Goal: Task Accomplishment & Management: Use online tool/utility

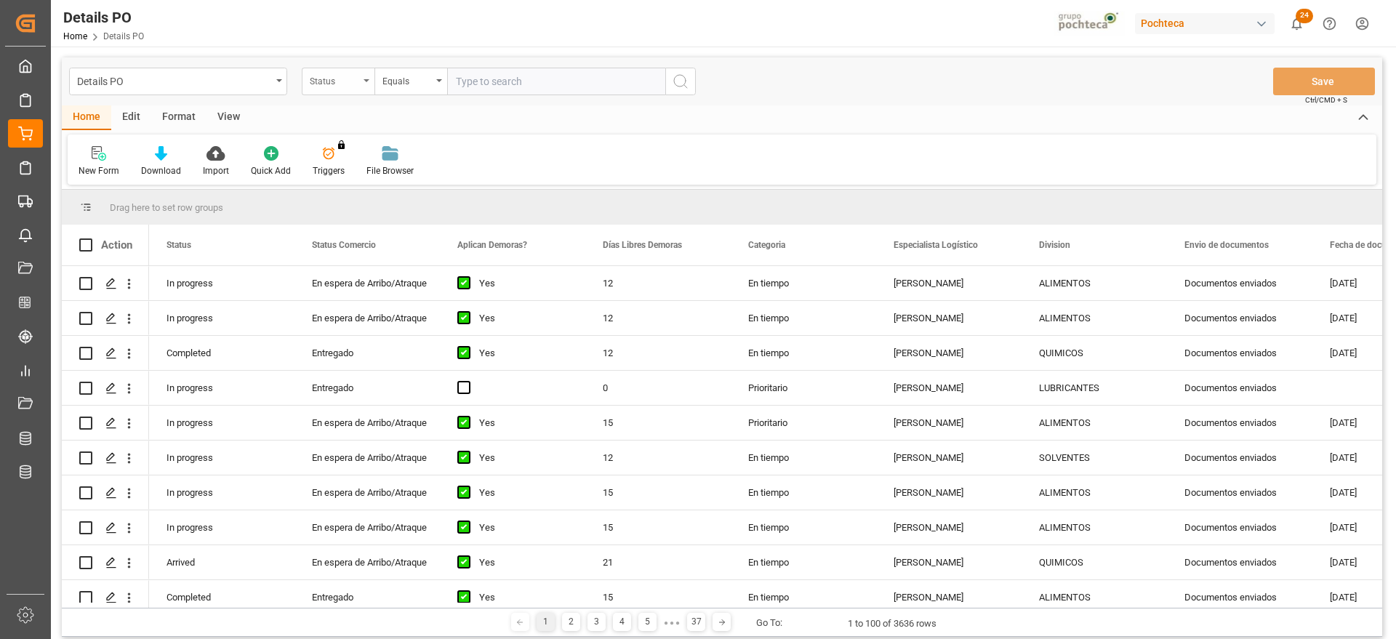
click at [319, 81] on div "Status" at bounding box center [334, 79] width 49 height 17
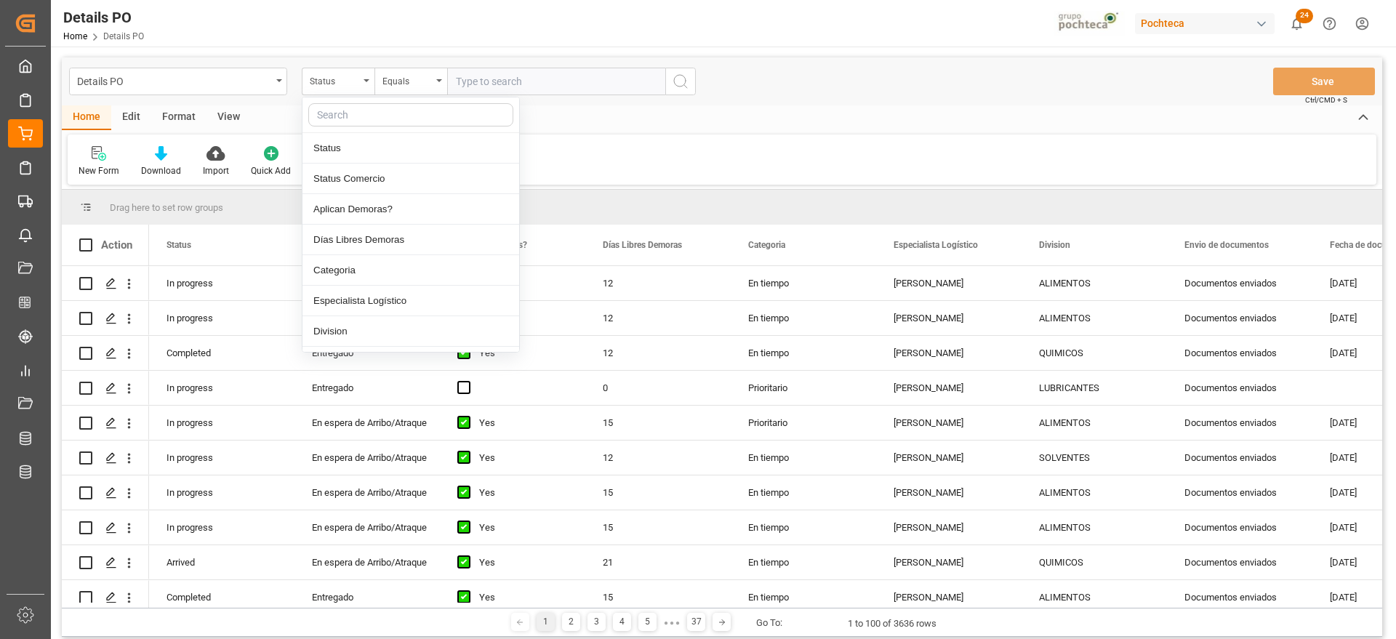
click at [362, 119] on input "text" at bounding box center [410, 114] width 205 height 23
type input "REF"
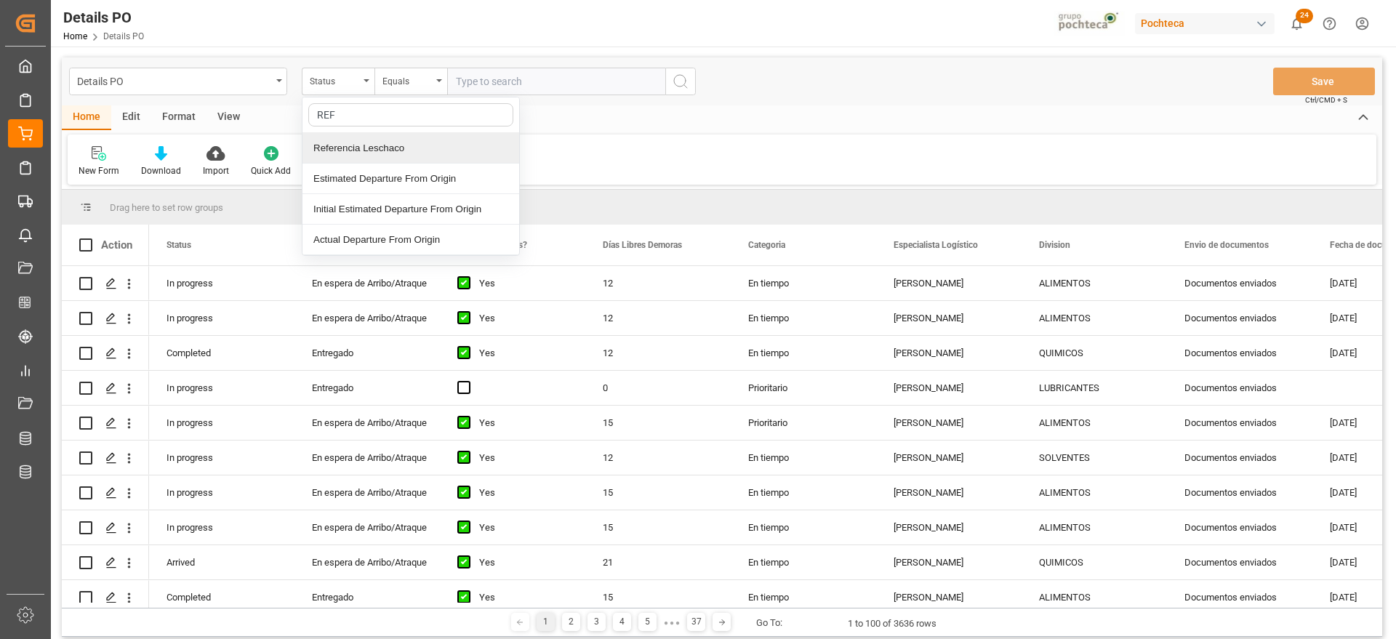
click at [385, 143] on div "Referencia Leschaco" at bounding box center [411, 148] width 217 height 31
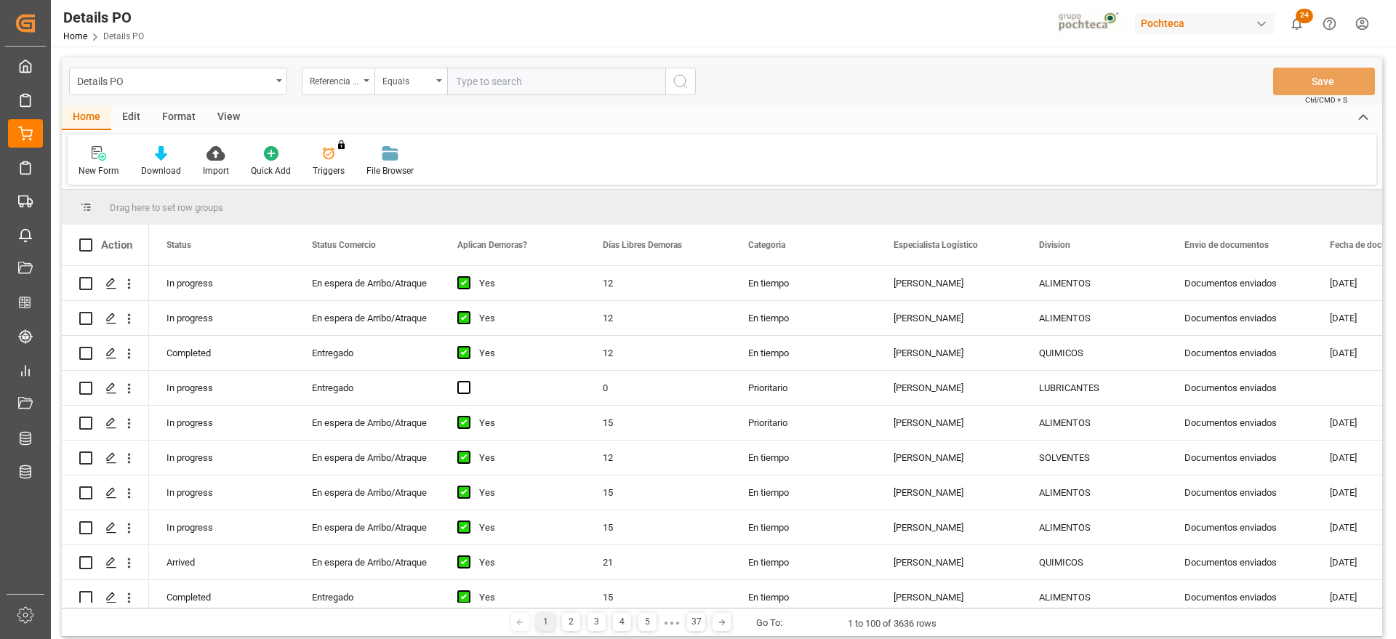
click at [532, 86] on input "text" at bounding box center [556, 82] width 218 height 28
paste input "5000307503"
type input "5000307503"
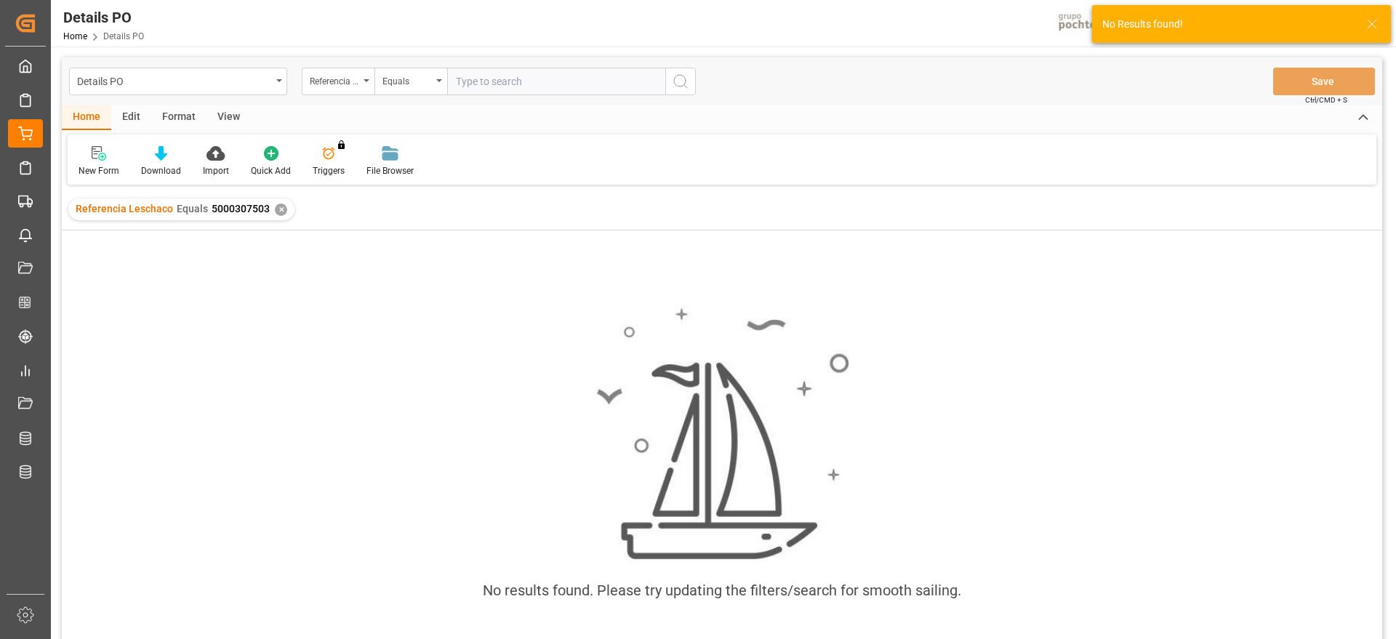
click at [276, 210] on div "✕" at bounding box center [281, 210] width 12 height 12
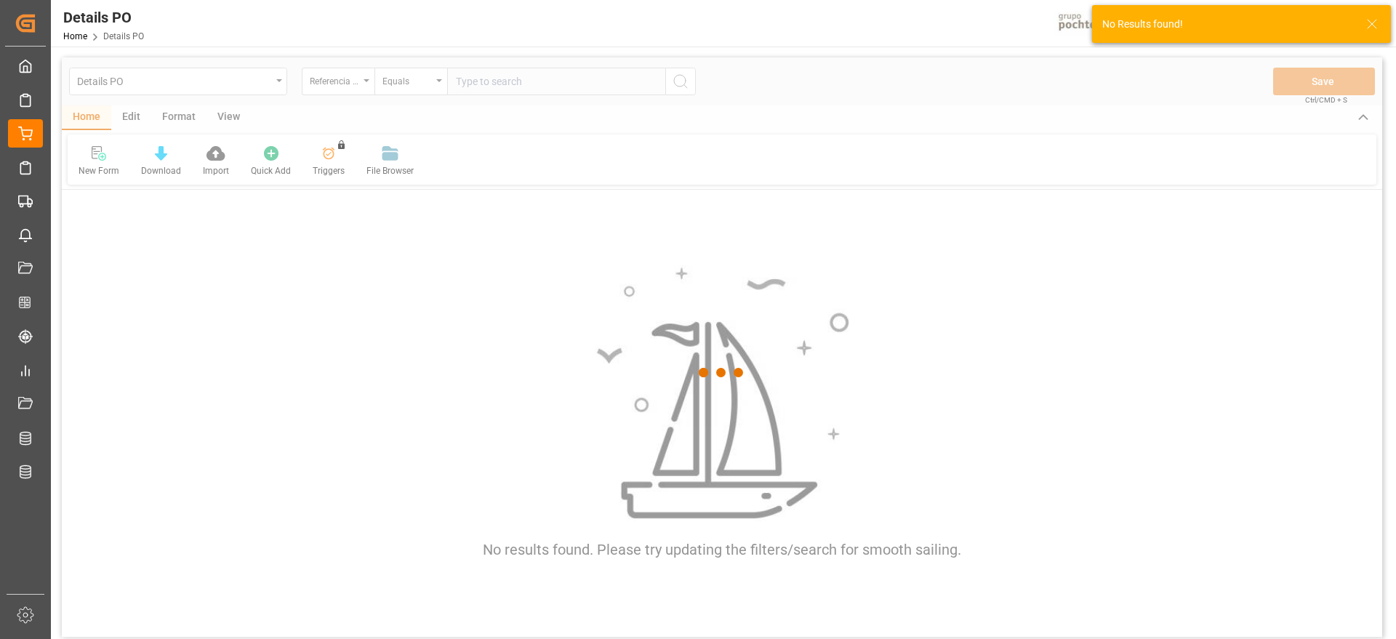
click at [318, 87] on div at bounding box center [722, 372] width 1321 height 631
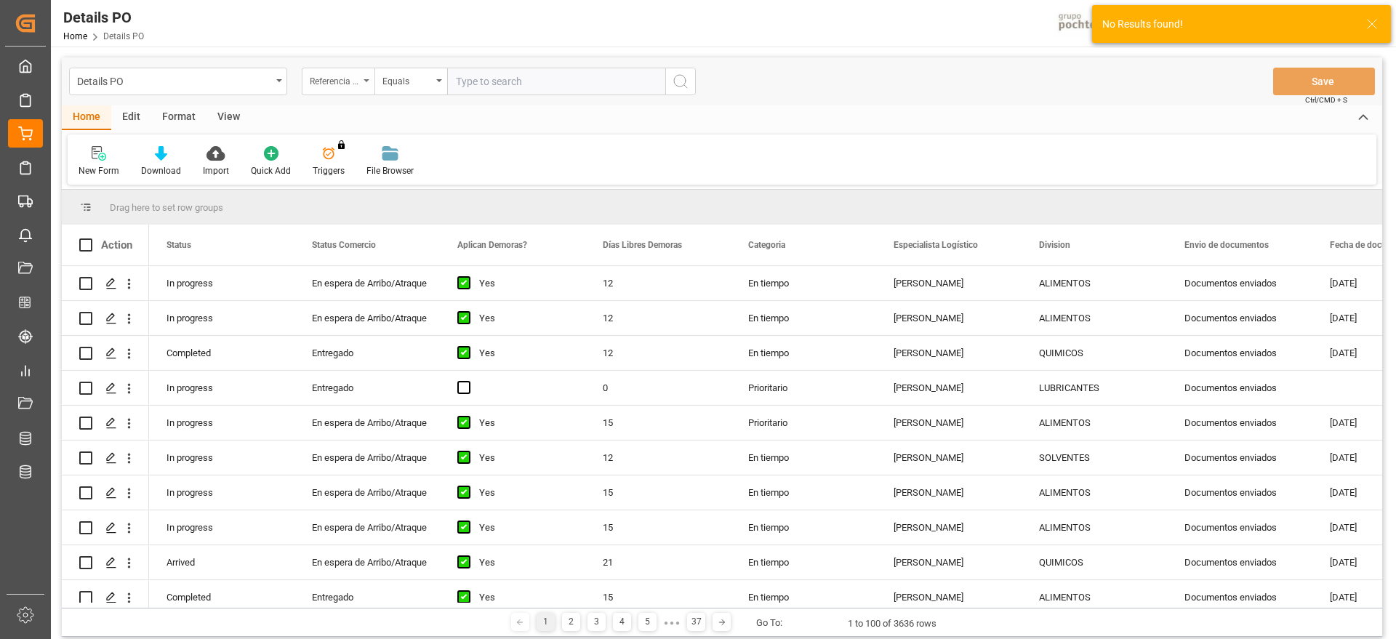
click at [340, 78] on div "Referencia Leschaco" at bounding box center [334, 79] width 49 height 17
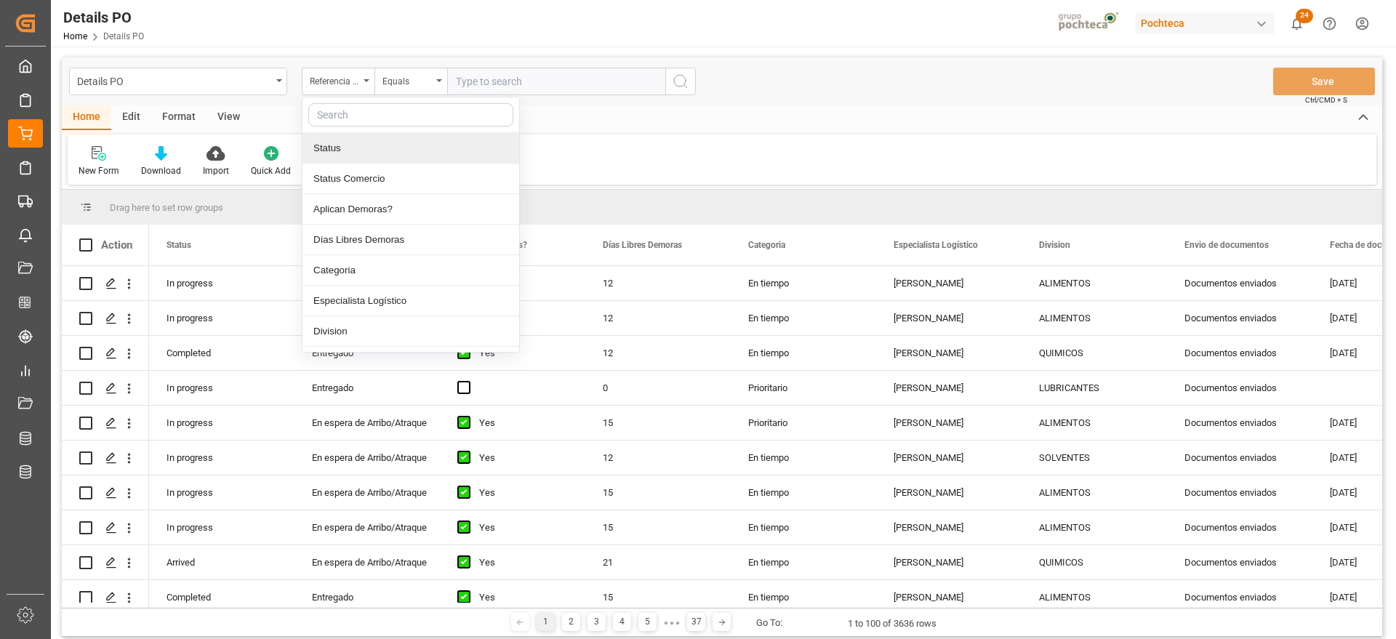
click at [348, 116] on input "text" at bounding box center [410, 114] width 205 height 23
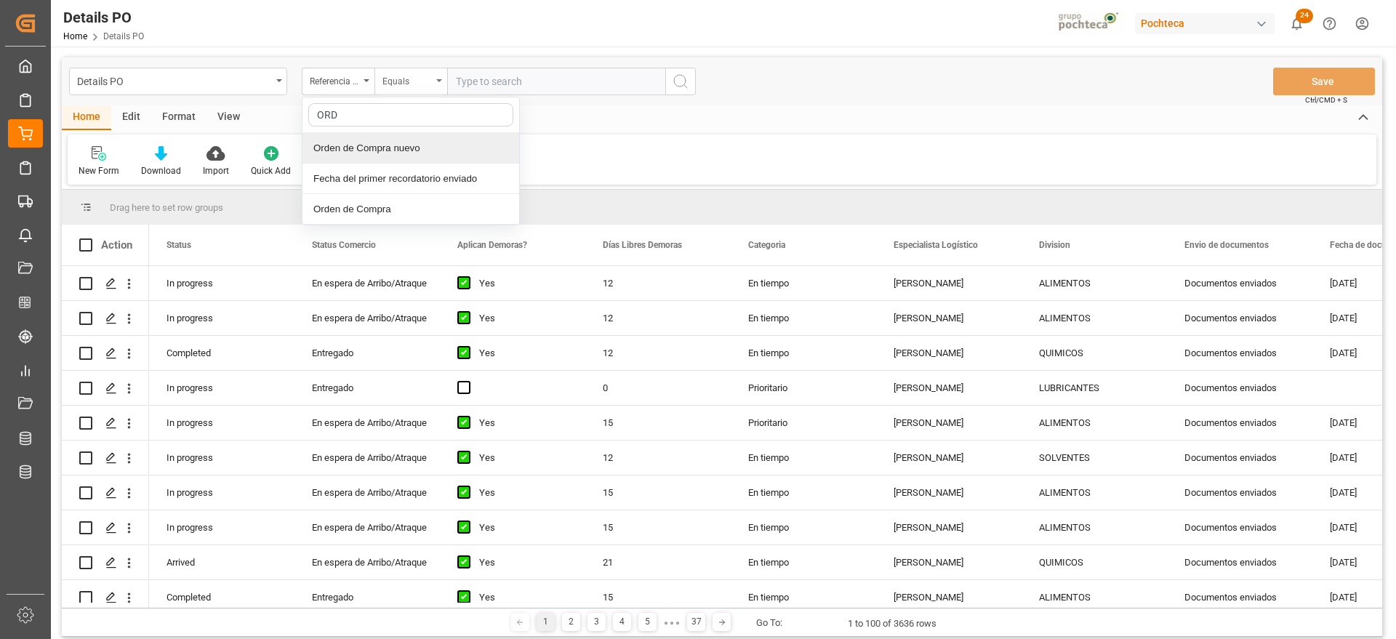
type input "ORDE"
click at [377, 148] on div "Orden de Compra nuevo" at bounding box center [411, 148] width 217 height 31
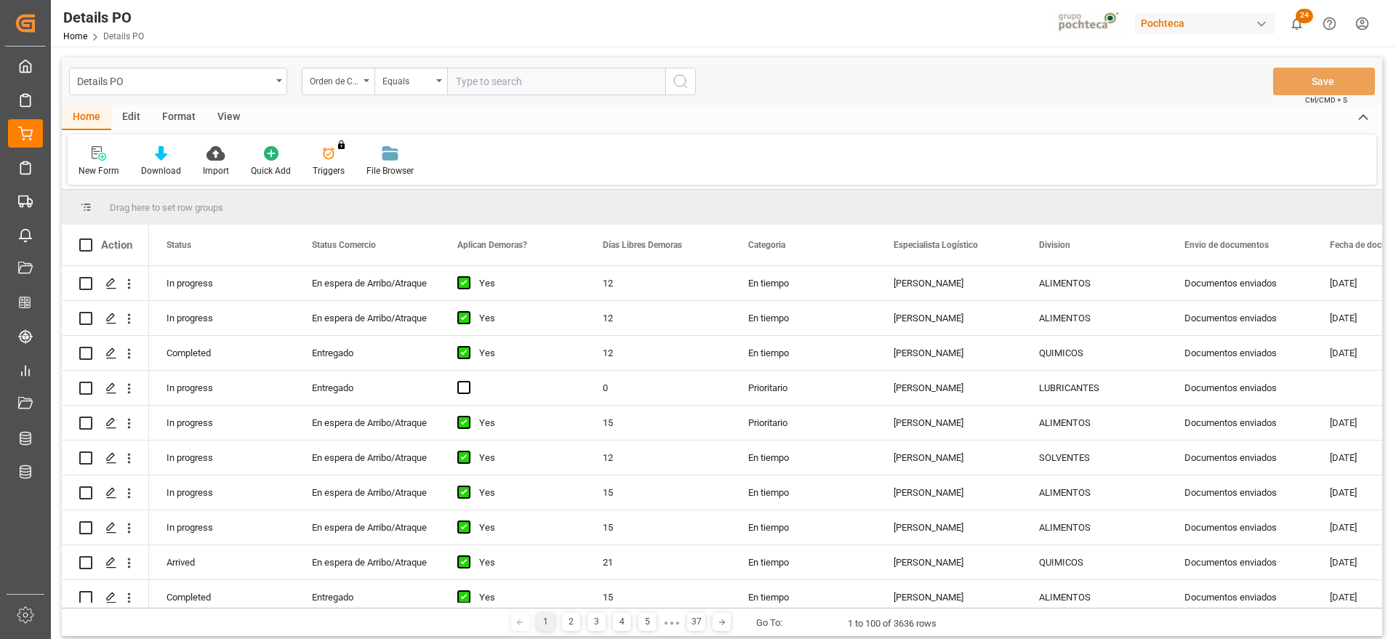
click at [517, 73] on input "text" at bounding box center [556, 82] width 218 height 28
paste input "5000307503"
type input "5000307503"
click at [679, 83] on icon "search button" at bounding box center [680, 81] width 17 height 17
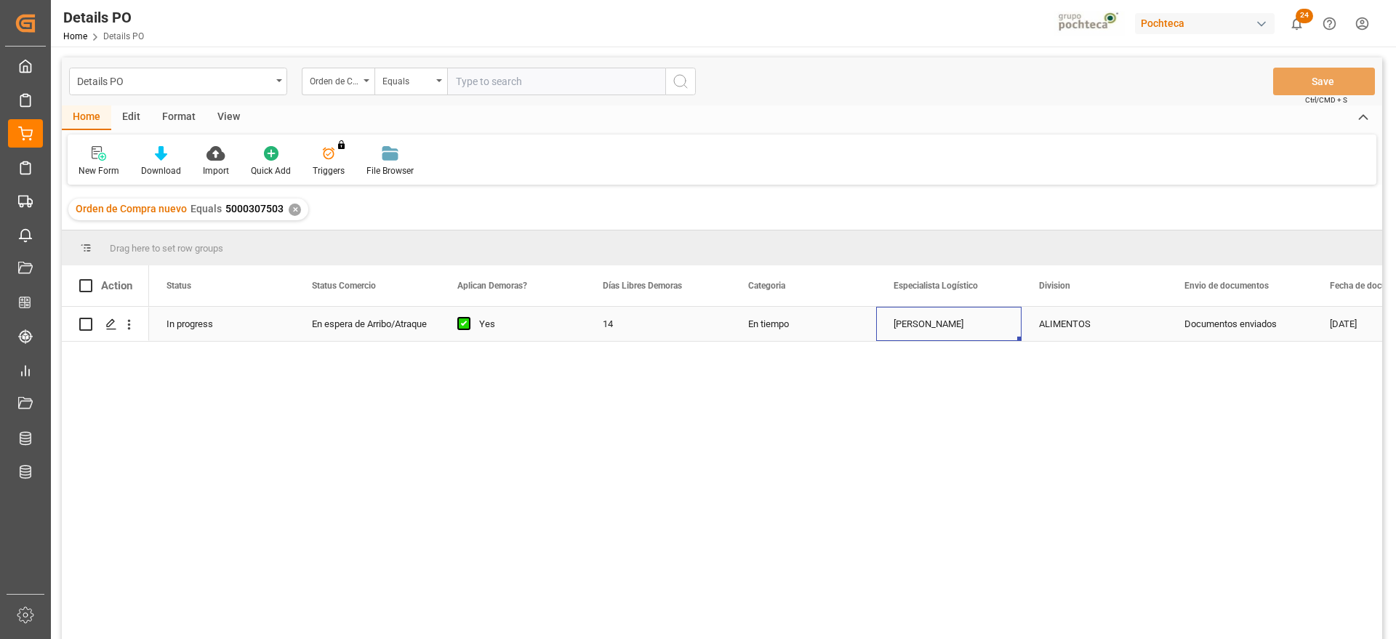
click at [1006, 327] on div "[PERSON_NAME]" at bounding box center [948, 324] width 145 height 34
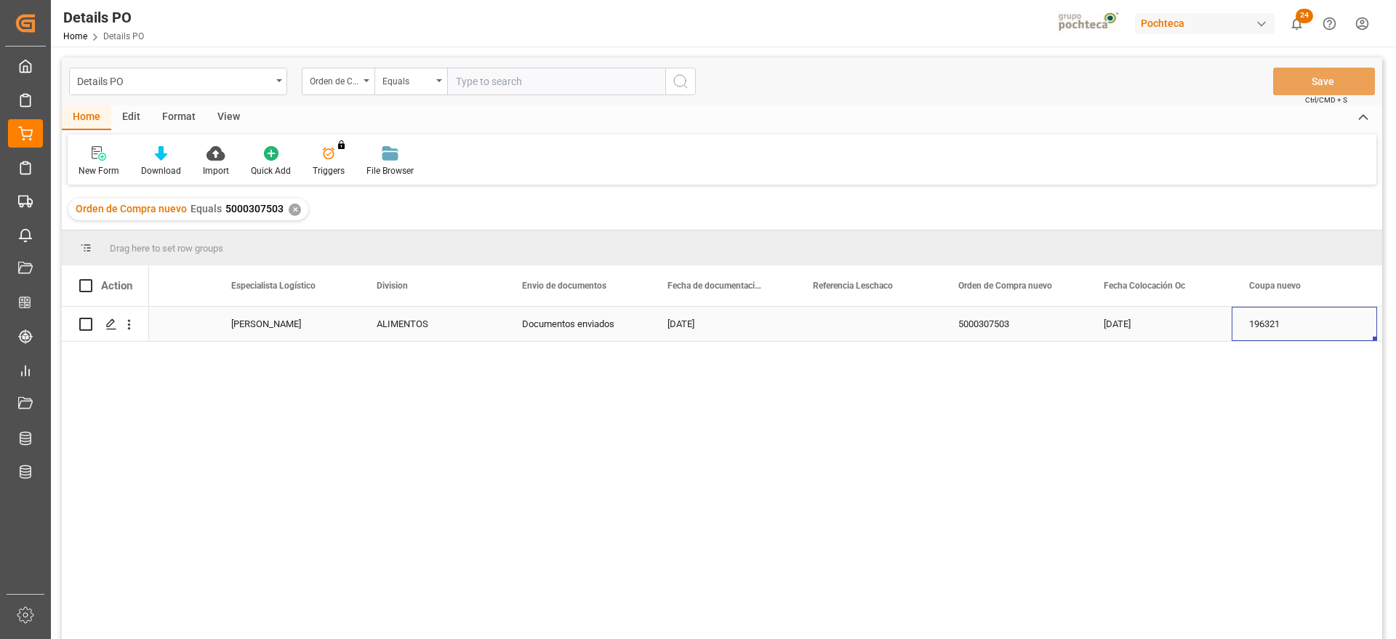
scroll to position [0, 663]
click at [911, 328] on div "Press SPACE to select this row." at bounding box center [868, 324] width 145 height 34
click at [893, 329] on input "Press SPACE to select this row." at bounding box center [868, 333] width 122 height 28
paste input "251006900593"
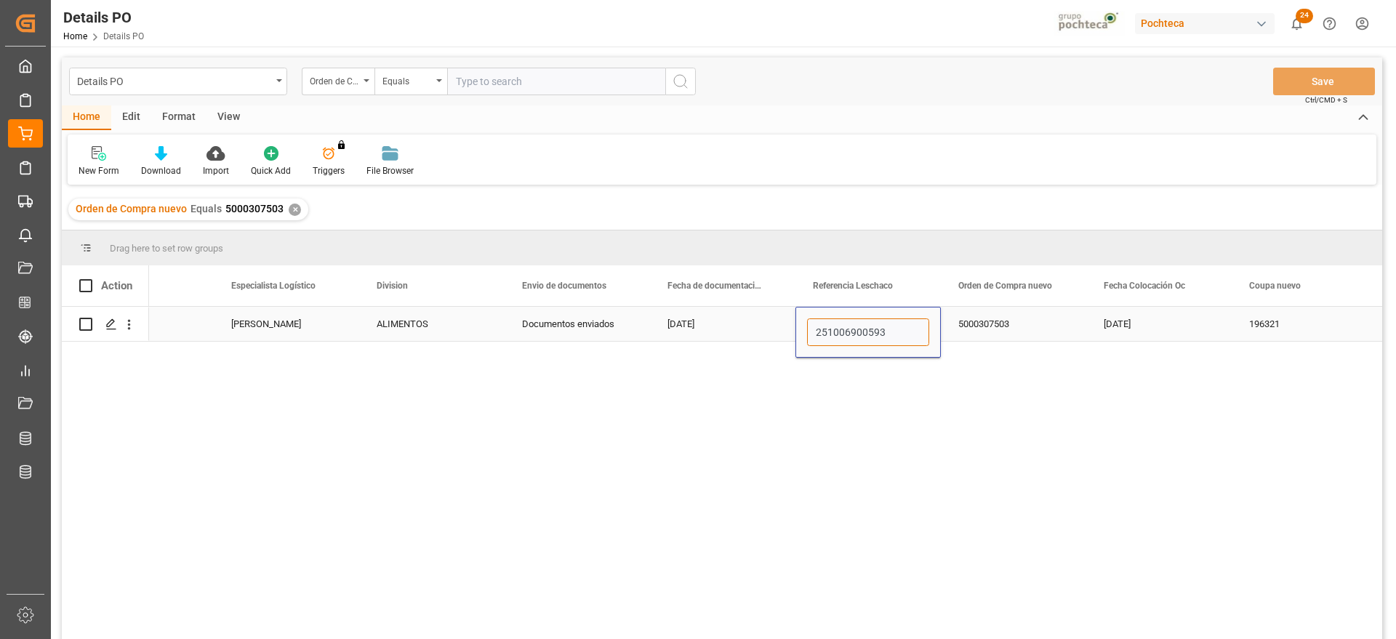
type input "251006900593"
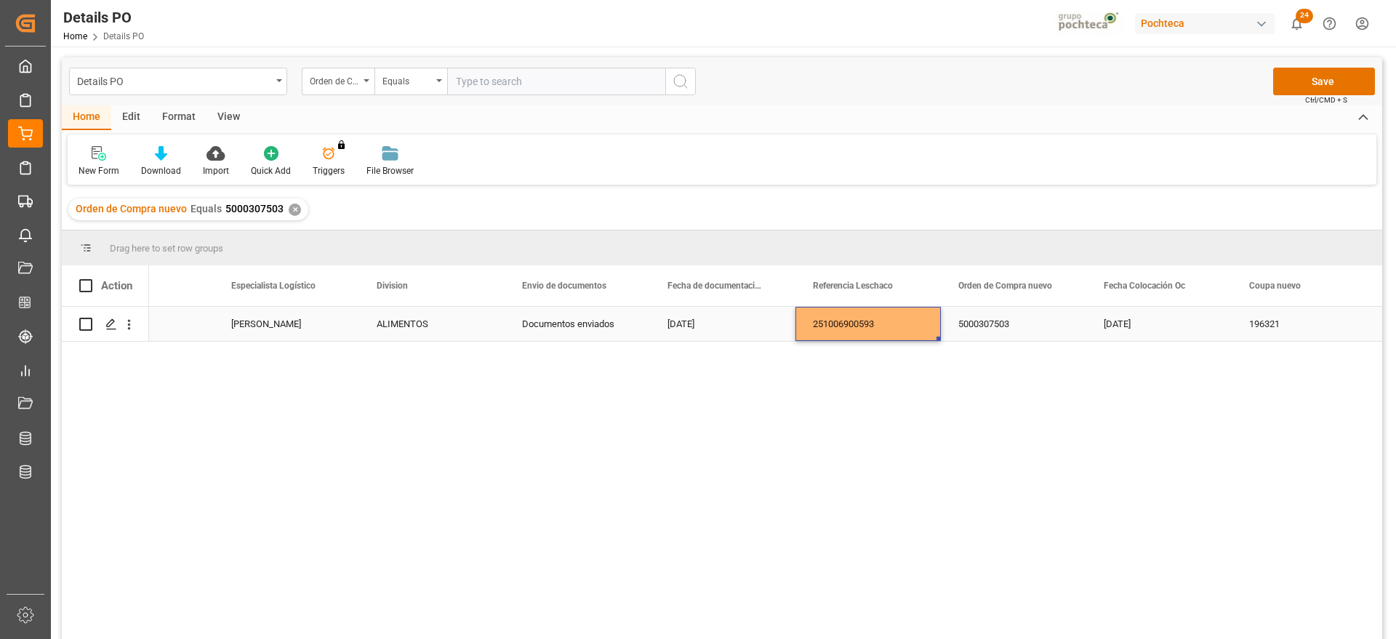
click at [993, 335] on div "5000307503" at bounding box center [1013, 324] width 145 height 34
click at [1348, 82] on button "Save" at bounding box center [1324, 82] width 102 height 28
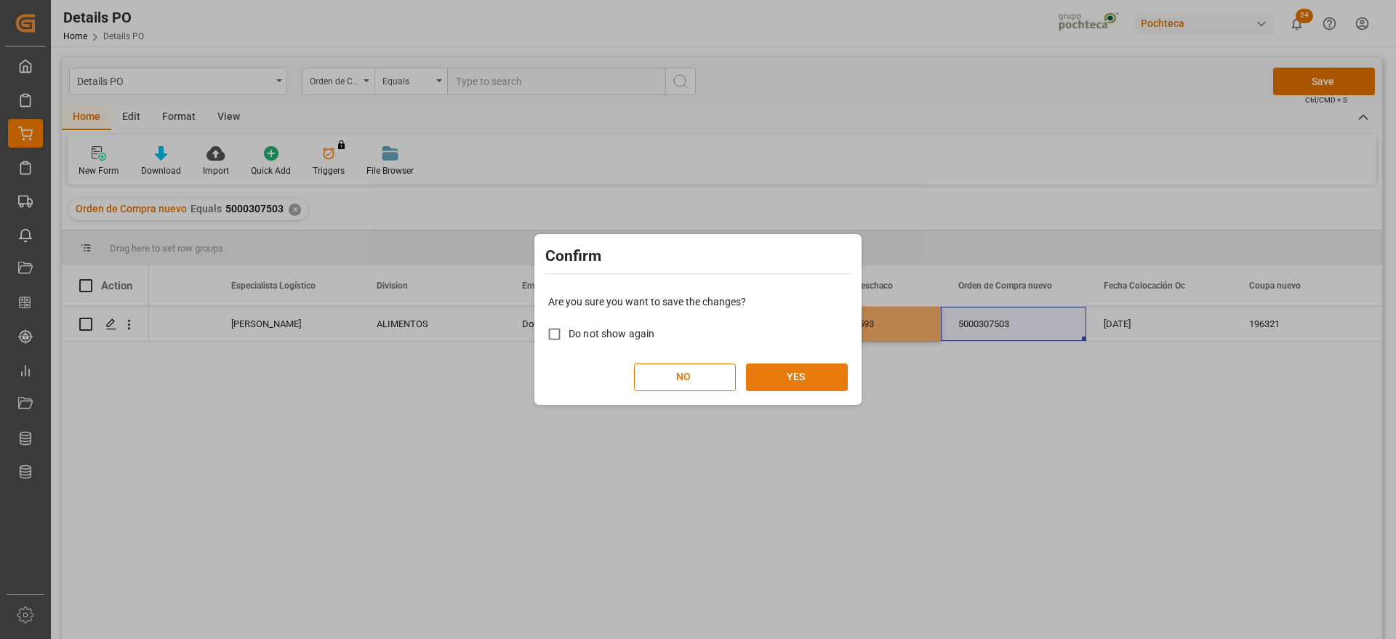
click at [797, 380] on button "YES" at bounding box center [797, 378] width 102 height 28
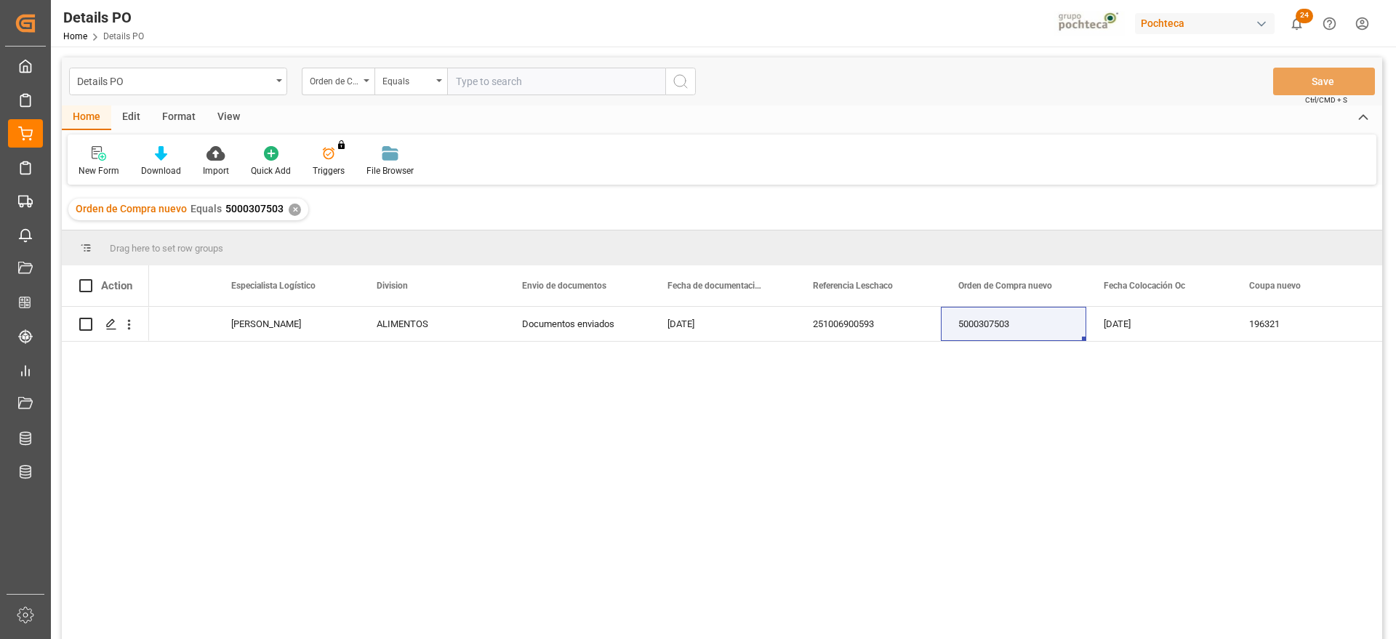
click at [294, 211] on div "✕" at bounding box center [295, 210] width 12 height 12
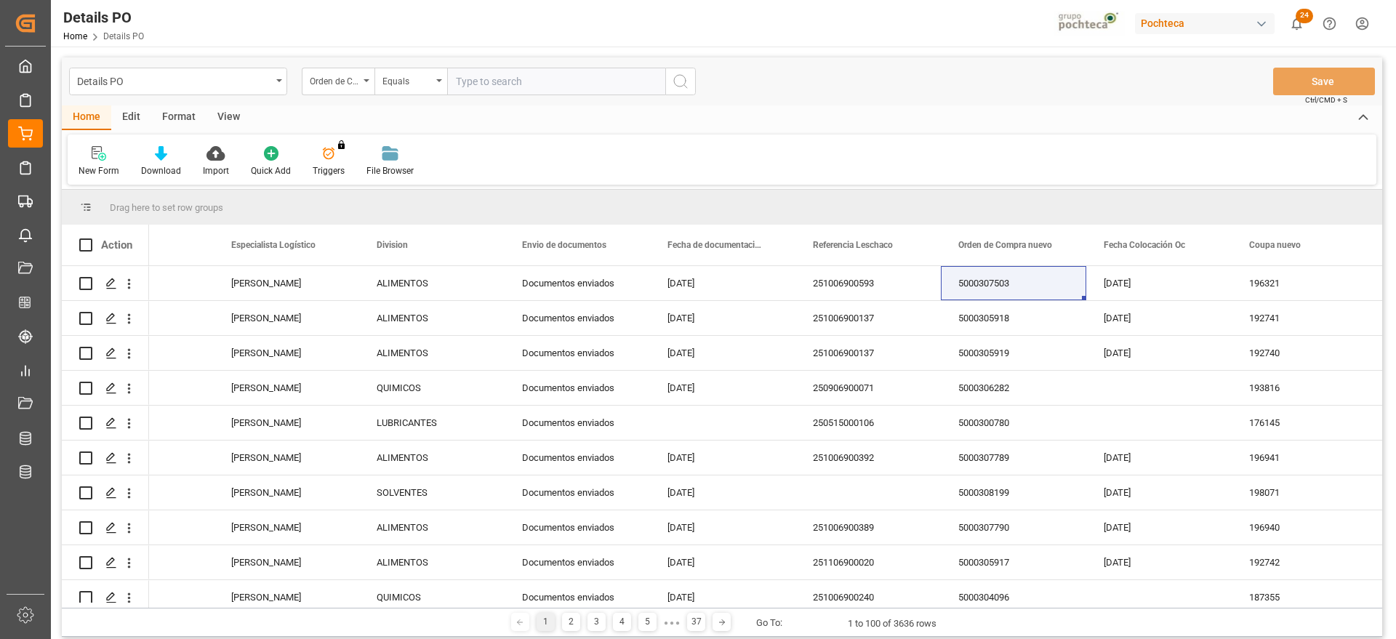
click at [480, 79] on input "text" at bounding box center [556, 82] width 218 height 28
paste input "5000307504"
type input "5000307504"
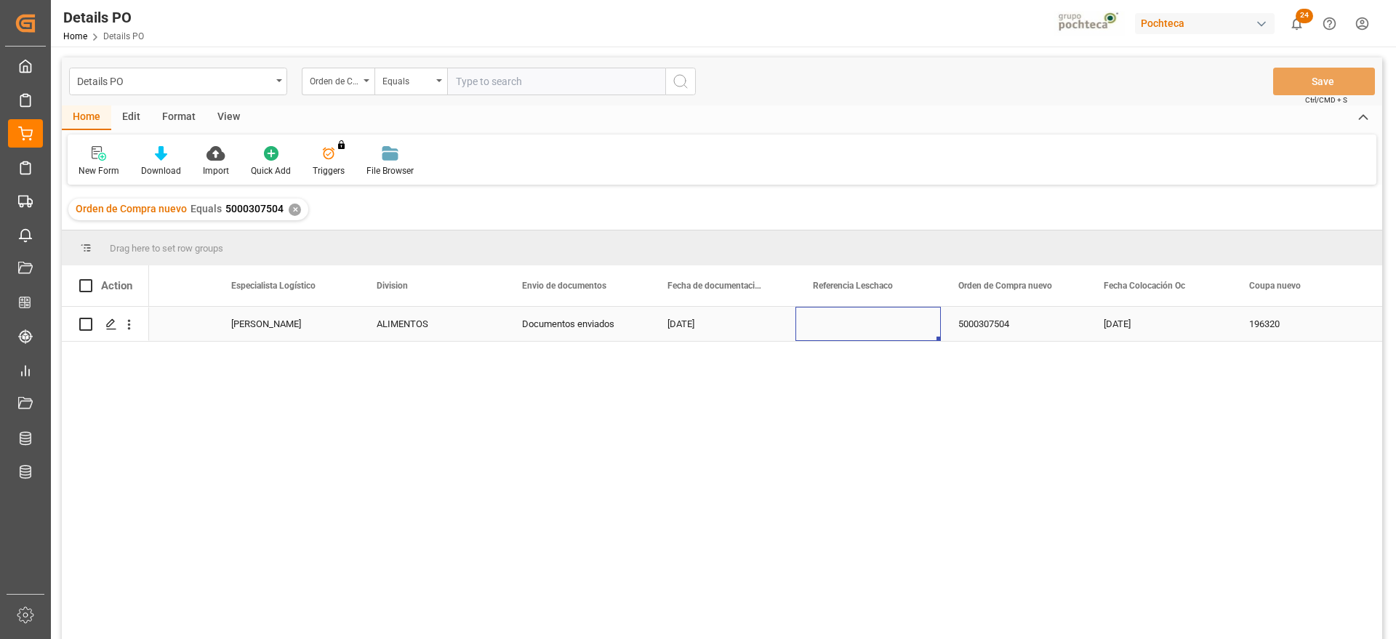
click at [852, 335] on div "Press SPACE to select this row." at bounding box center [868, 324] width 145 height 34
click at [845, 324] on div "Press SPACE to select this row." at bounding box center [868, 324] width 145 height 34
click at [845, 324] on input "Press SPACE to select this row." at bounding box center [868, 333] width 122 height 28
paste input "251006900591"
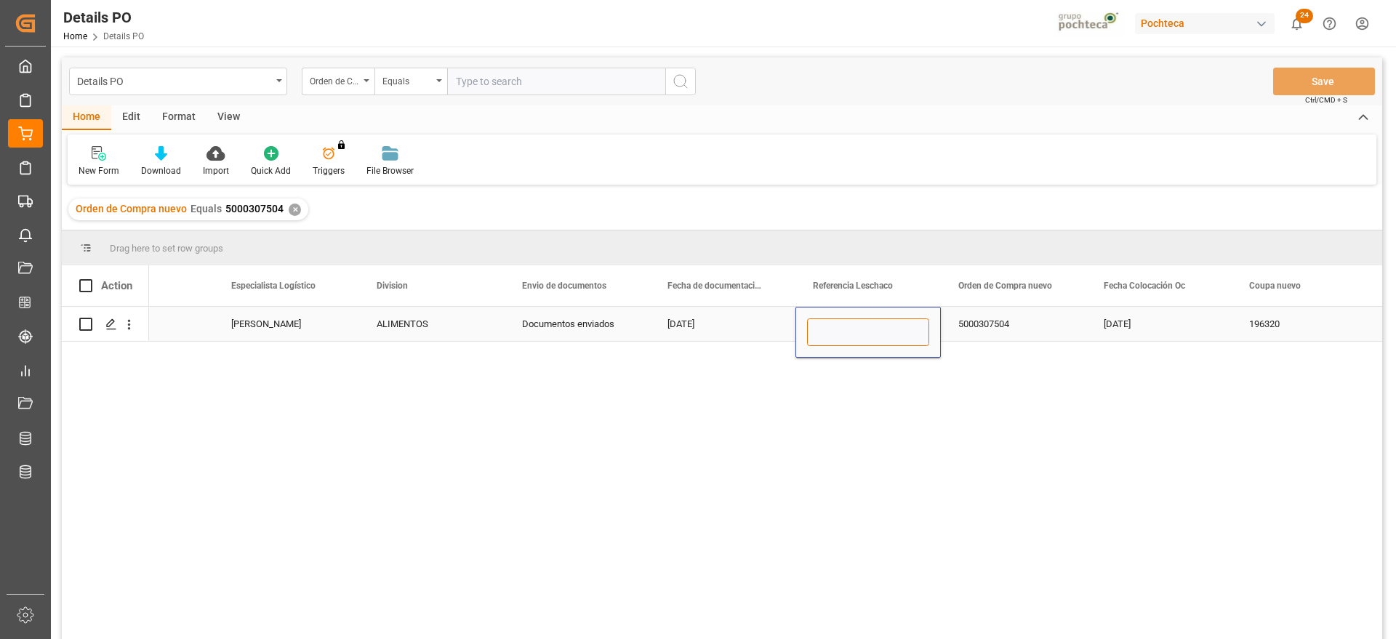
type input "251006900591"
click at [982, 330] on div "5000307504" at bounding box center [1013, 324] width 145 height 34
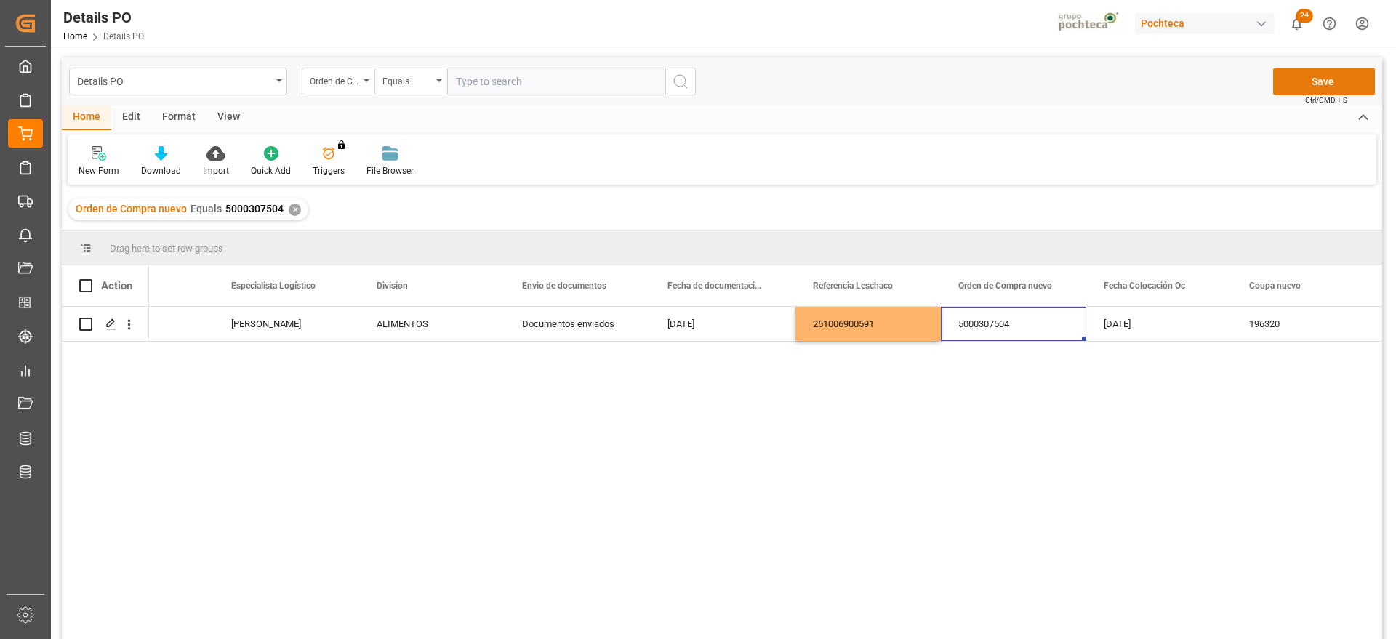
click at [1309, 68] on button "Save" at bounding box center [1324, 82] width 102 height 28
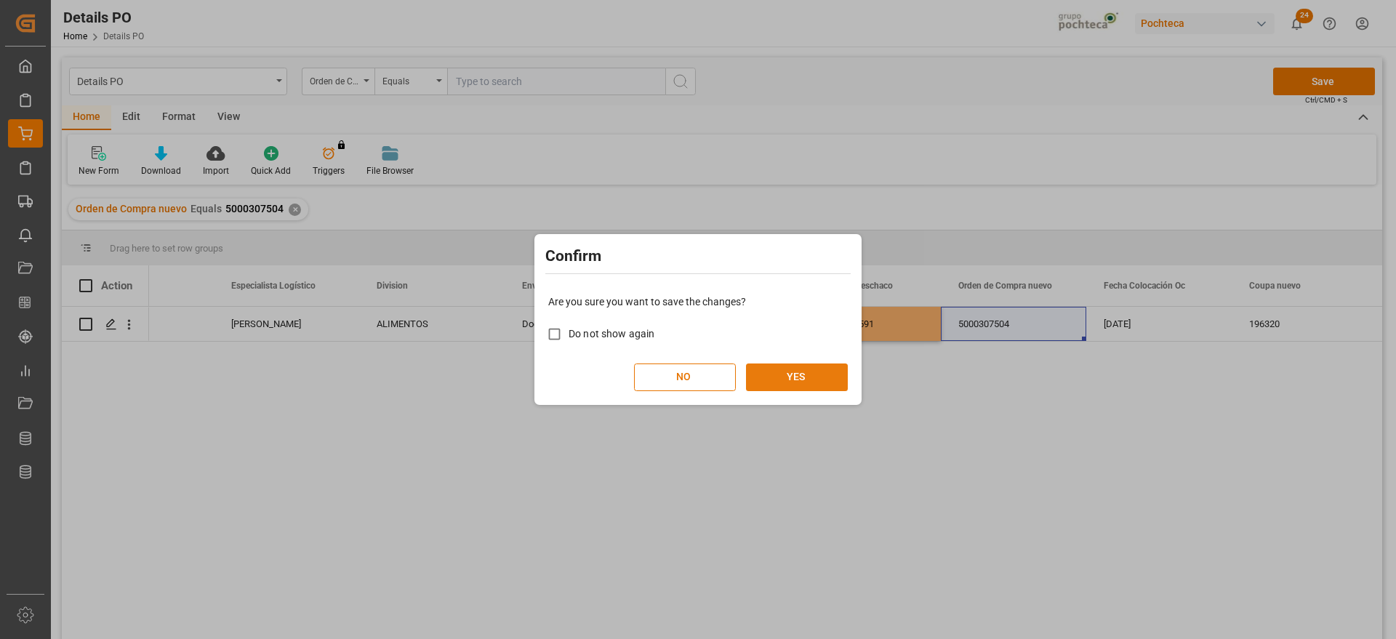
click at [806, 375] on button "YES" at bounding box center [797, 378] width 102 height 28
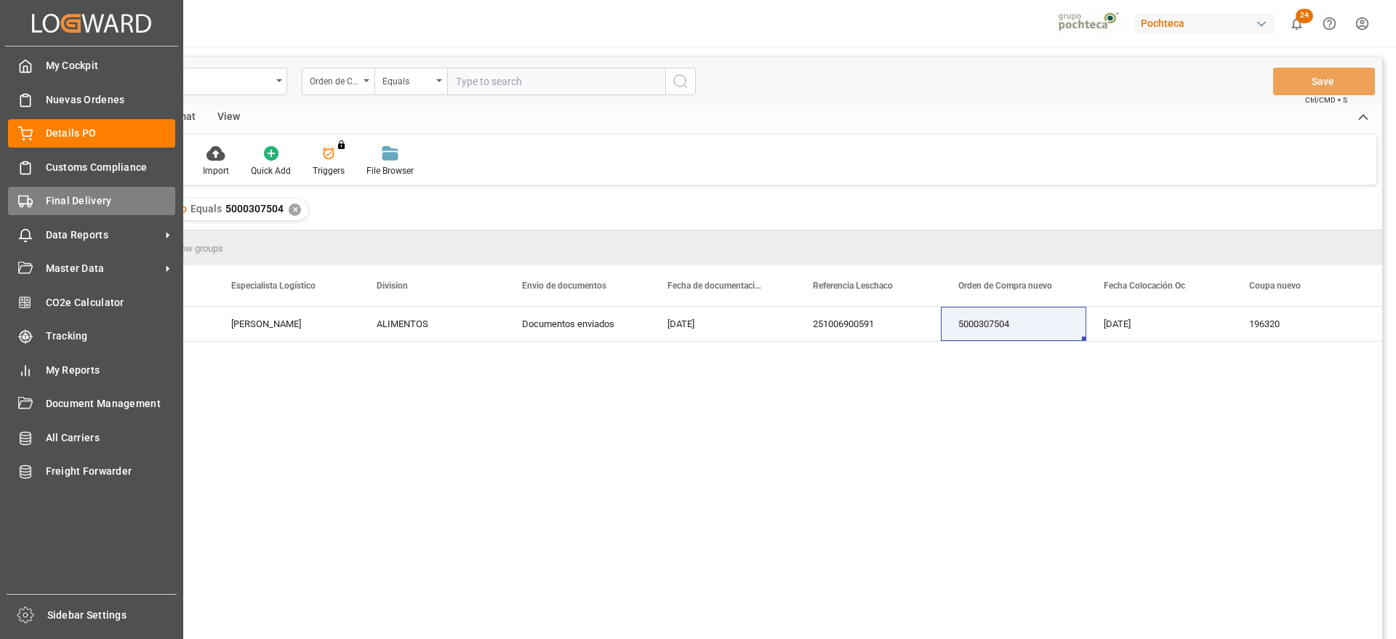
click at [60, 200] on span "Final Delivery" at bounding box center [111, 200] width 130 height 15
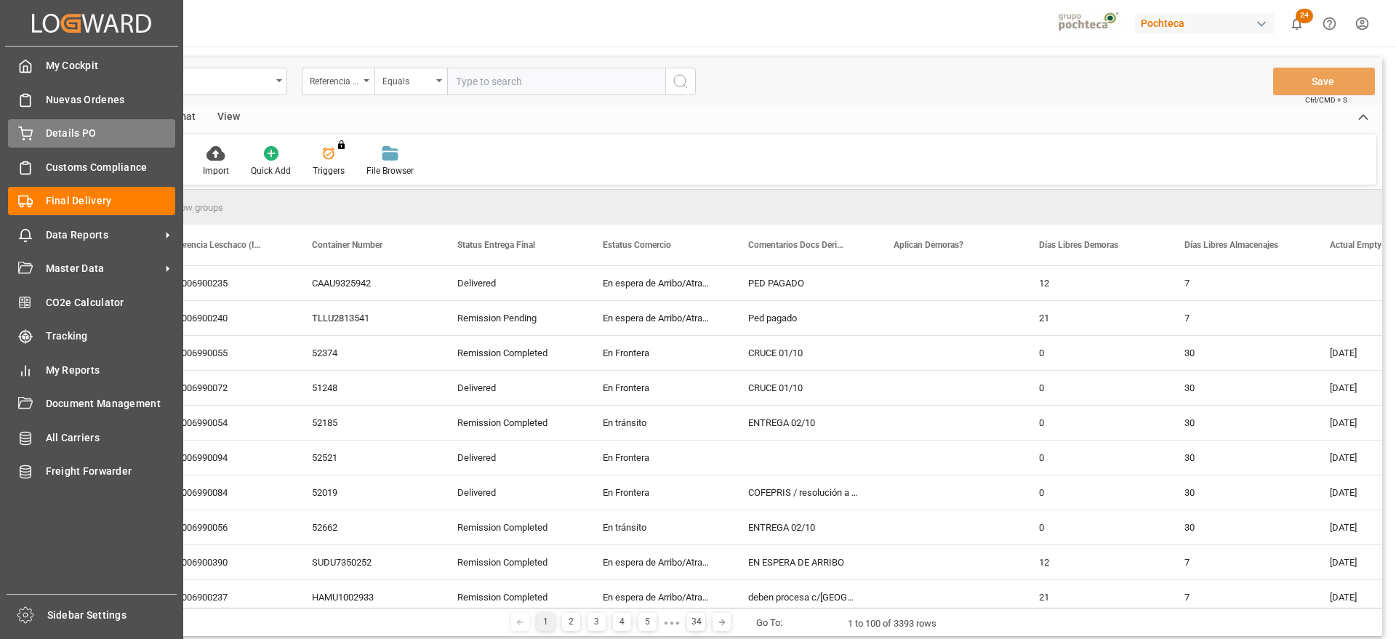
click at [82, 133] on span "Details PO" at bounding box center [111, 133] width 130 height 15
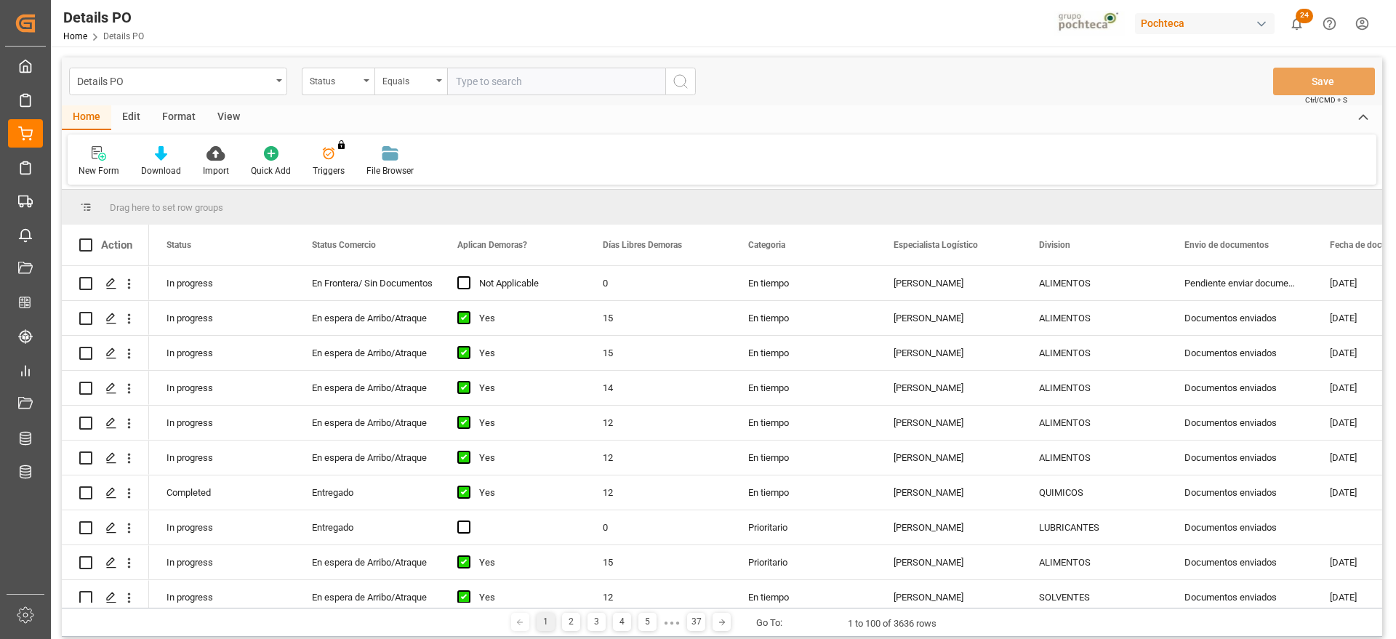
click at [226, 110] on div "View" at bounding box center [229, 117] width 44 height 25
click at [183, 108] on div "Format" at bounding box center [178, 117] width 55 height 25
click at [122, 119] on div "Edit" at bounding box center [131, 117] width 40 height 25
click at [166, 116] on div "Format" at bounding box center [178, 117] width 55 height 25
click at [121, 114] on div "Edit" at bounding box center [131, 117] width 40 height 25
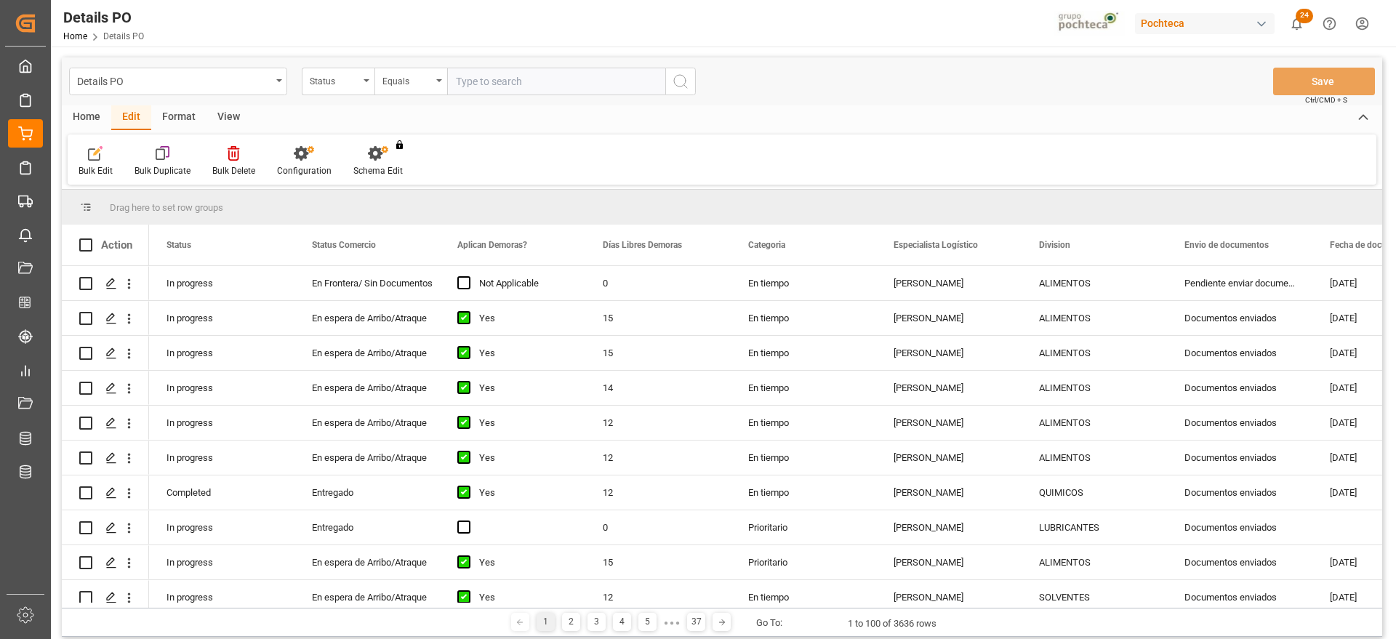
click at [93, 108] on div "Home" at bounding box center [86, 117] width 49 height 25
click at [212, 162] on div "Import" at bounding box center [216, 161] width 48 height 32
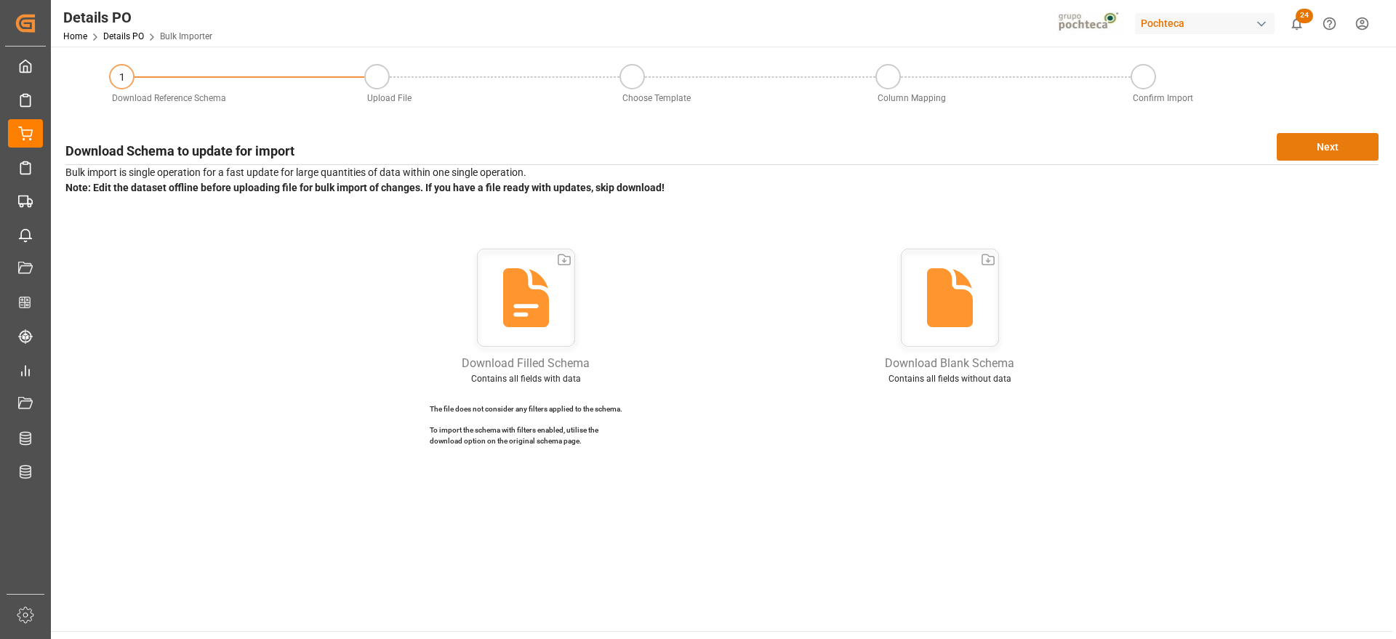
click at [1311, 149] on button "Next" at bounding box center [1328, 147] width 102 height 28
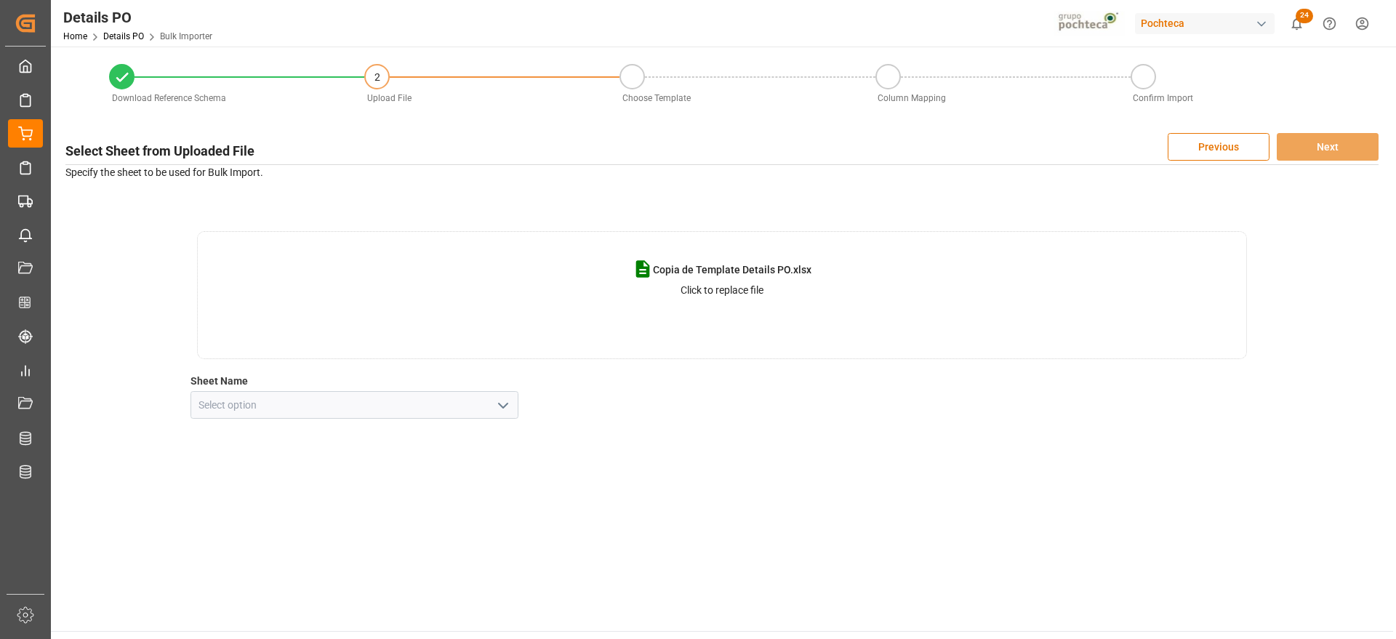
click at [494, 404] on button "open menu" at bounding box center [503, 405] width 22 height 23
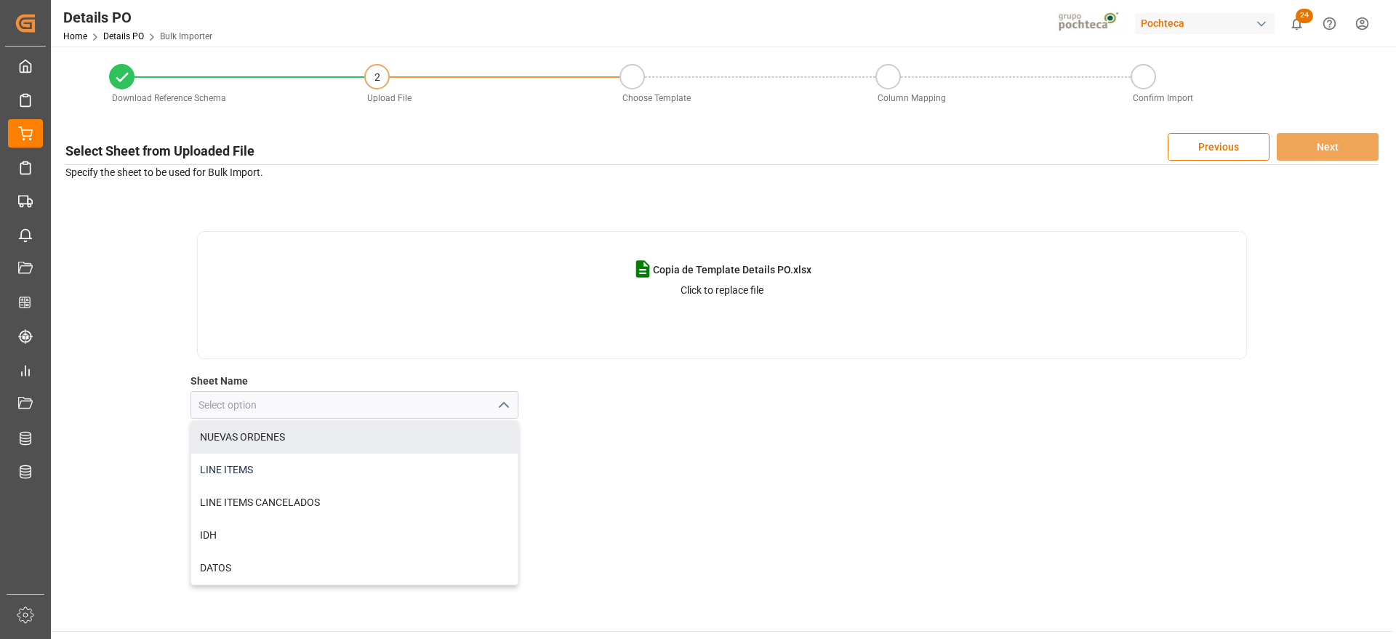
click at [299, 459] on div "LINE ITEMS" at bounding box center [354, 470] width 327 height 33
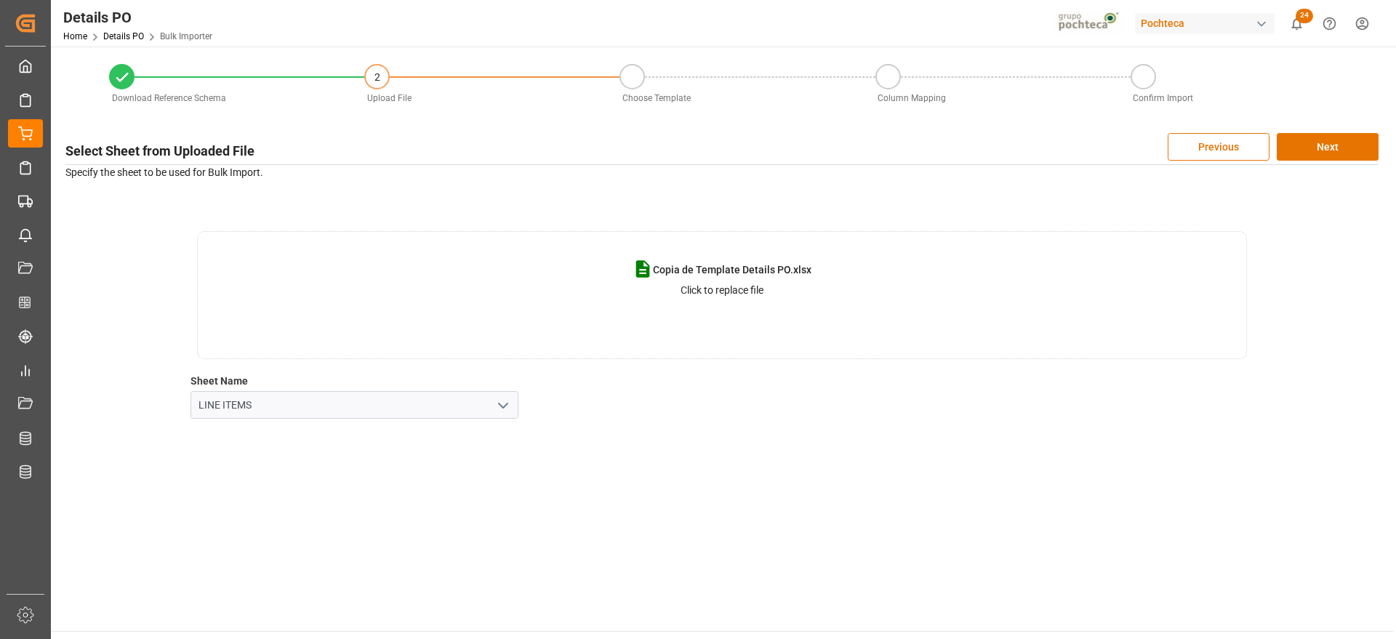
click at [440, 388] on span "Sheet Name LINE ITEMS" at bounding box center [355, 397] width 329 height 46
click at [492, 401] on button "open menu" at bounding box center [503, 405] width 22 height 23
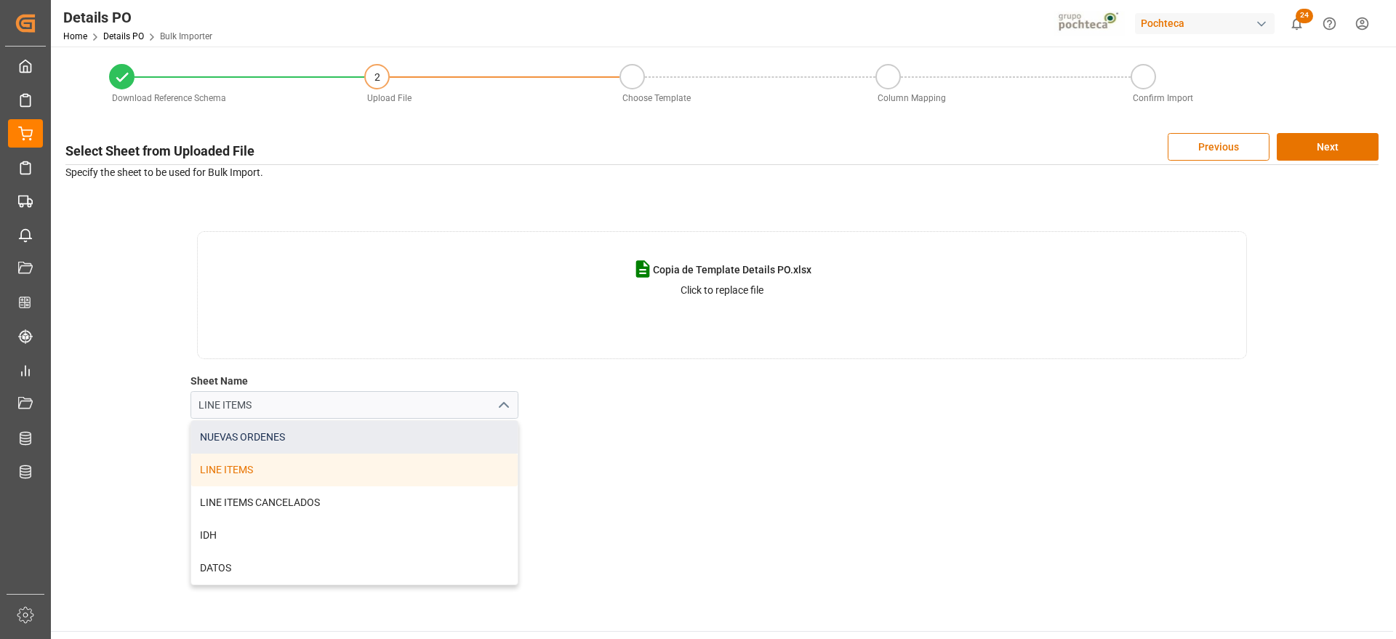
click at [314, 441] on div "NUEVAS ORDENES" at bounding box center [354, 437] width 327 height 33
type input "NUEVAS ORDENES"
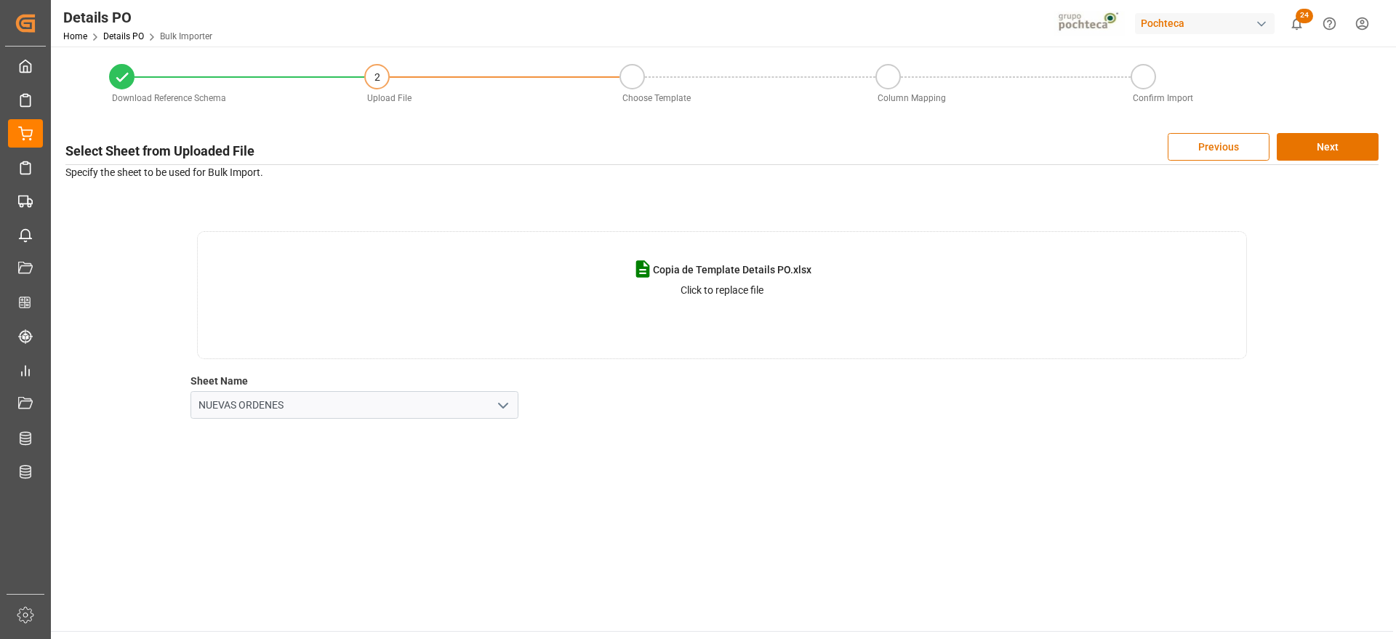
click at [1339, 129] on div "Select Sheet from Uploaded File Previous Next Specify the sheet to be used for …" at bounding box center [722, 276] width 1328 height 300
click at [1326, 137] on button "Next" at bounding box center [1328, 147] width 102 height 28
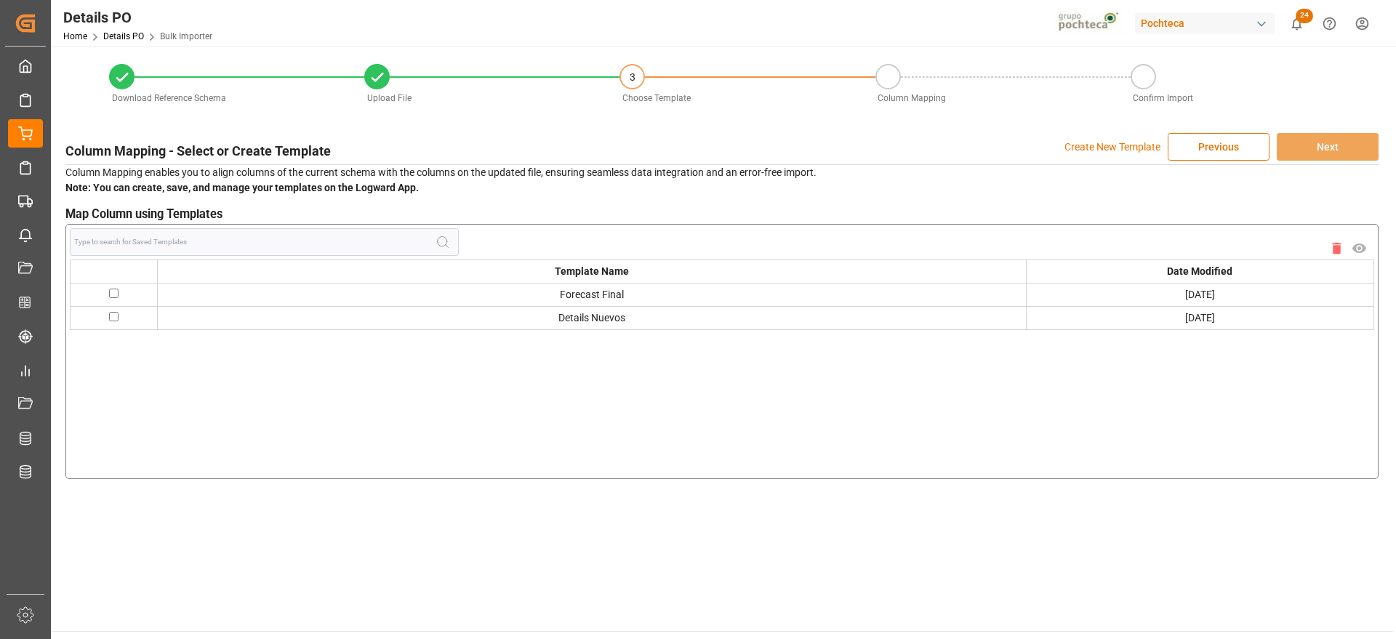
click at [115, 289] on input "checkbox" at bounding box center [113, 293] width 9 height 9
checkbox input "true"
click at [1331, 130] on div "Column Mapping - Select or Create Template Create New Template Previous Next Co…" at bounding box center [722, 306] width 1328 height 361
click at [1321, 144] on button "Next" at bounding box center [1328, 147] width 102 height 28
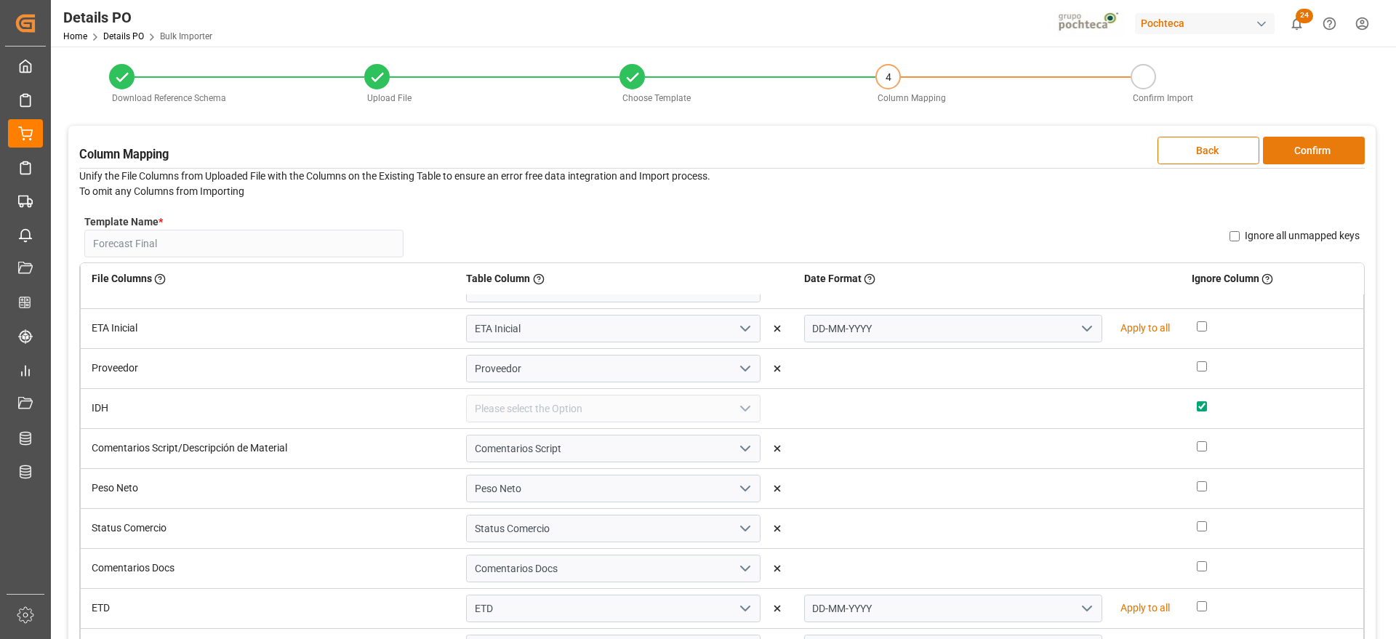
click at [1311, 155] on button "Confirm" at bounding box center [1314, 151] width 102 height 28
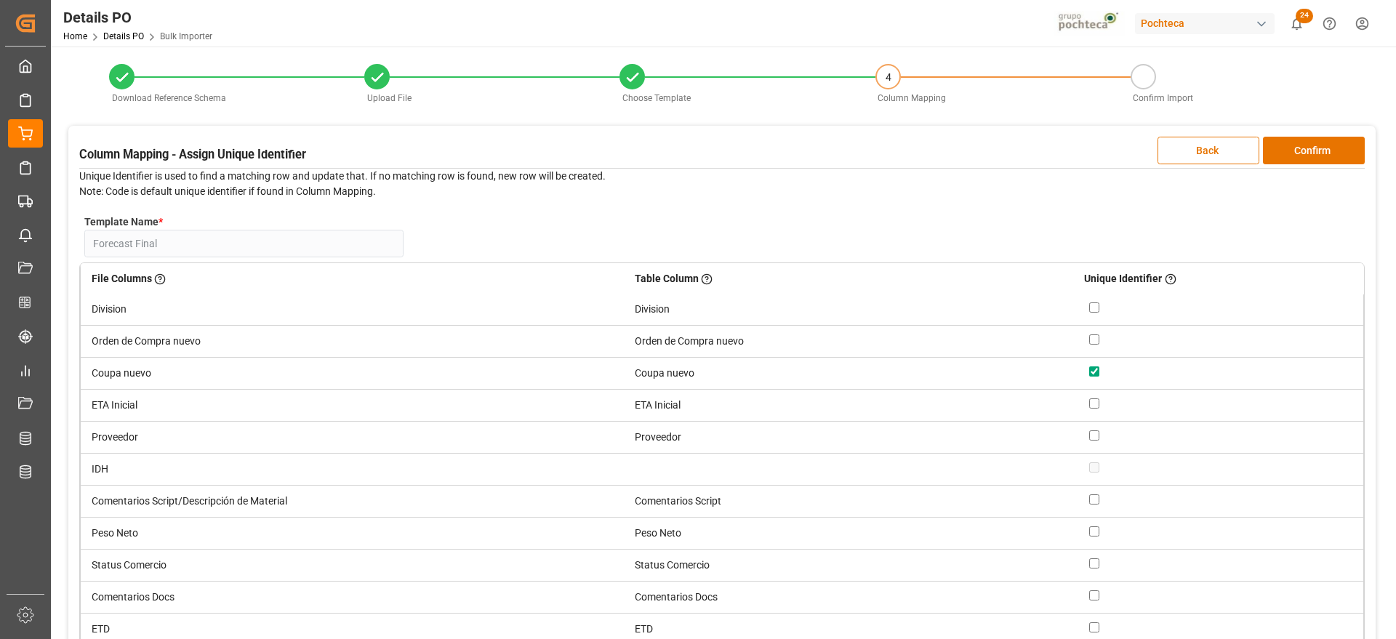
scroll to position [97, 0]
click at [1315, 144] on button "Confirm" at bounding box center [1314, 151] width 102 height 28
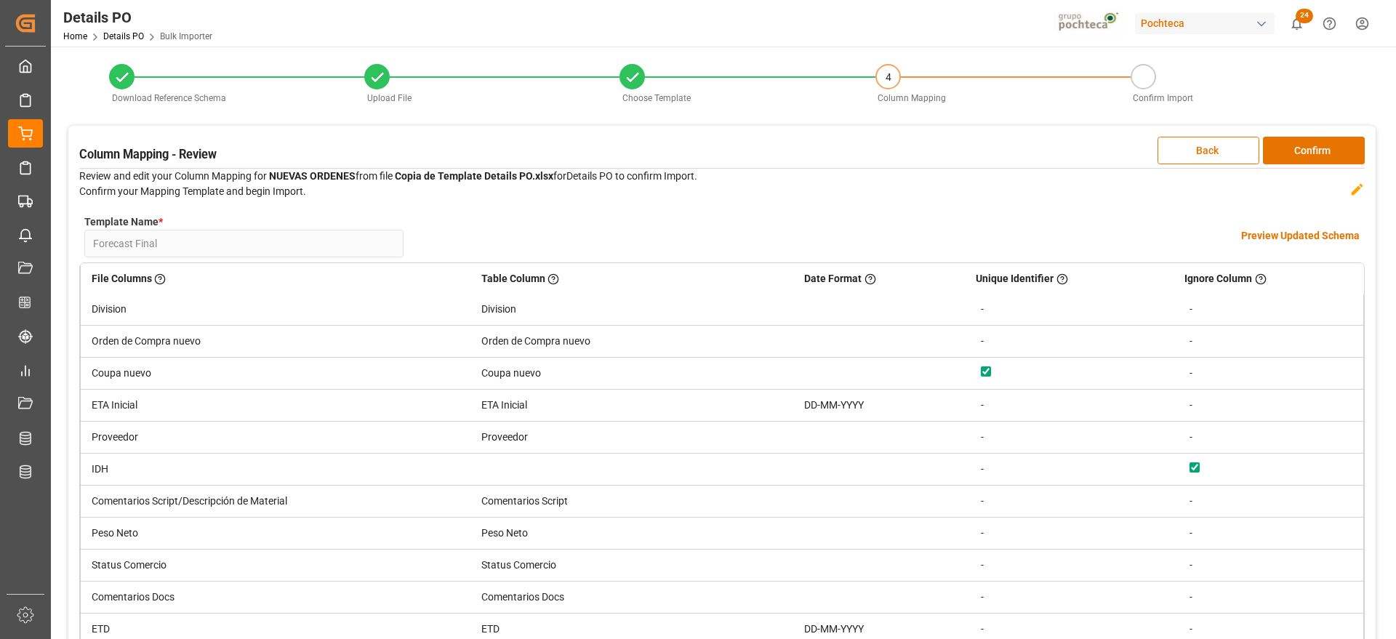
click at [1292, 229] on h4 "Preview Updated Schema" at bounding box center [1300, 235] width 119 height 15
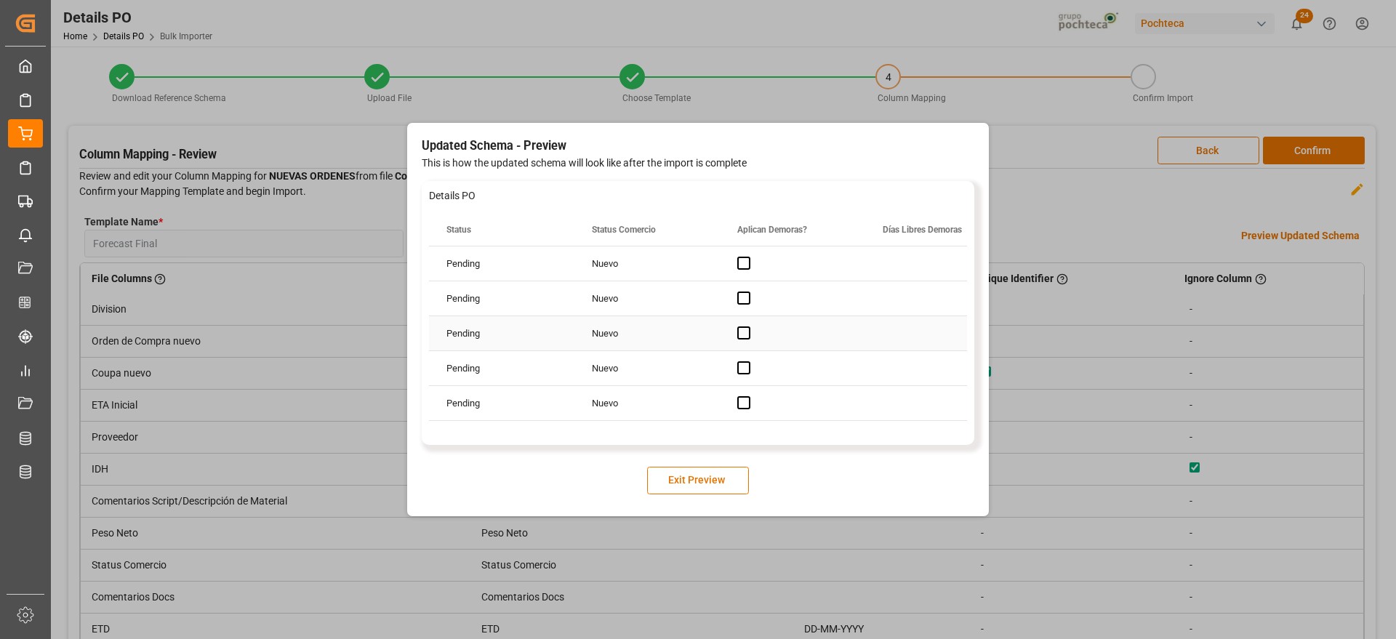
click at [572, 327] on div "Pending" at bounding box center [501, 333] width 145 height 34
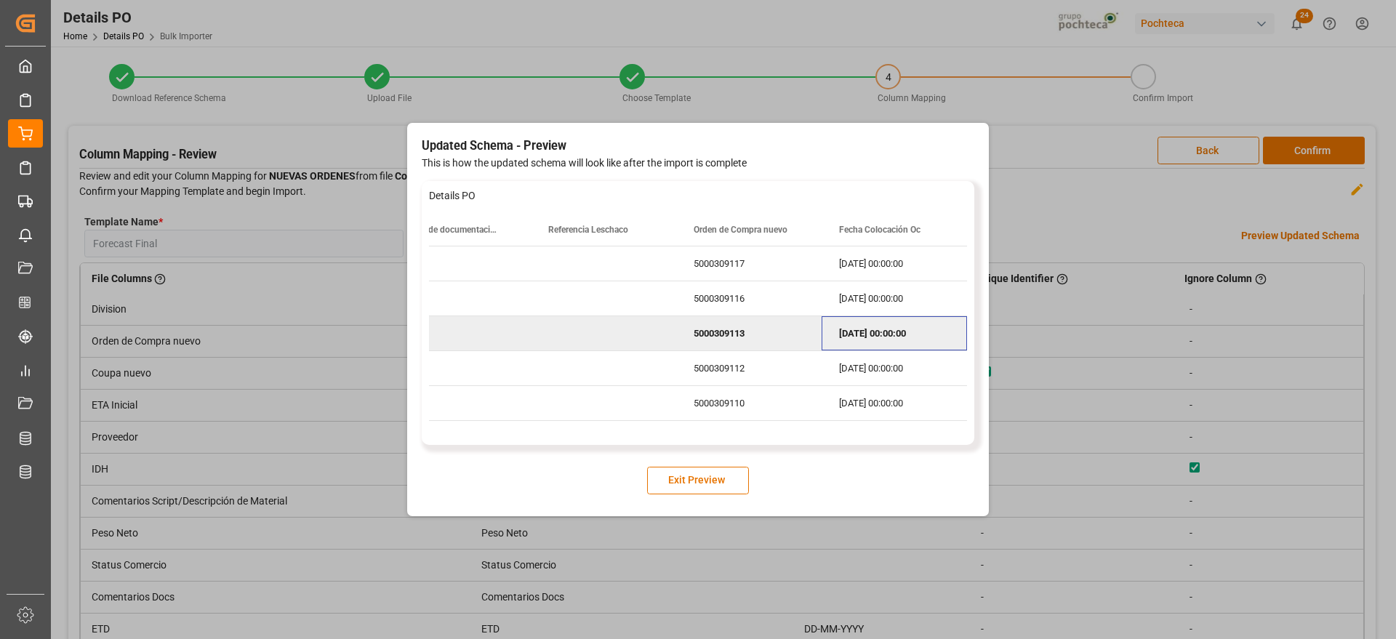
scroll to position [0, 1353]
click at [711, 486] on button "Exit Preview" at bounding box center [698, 481] width 102 height 28
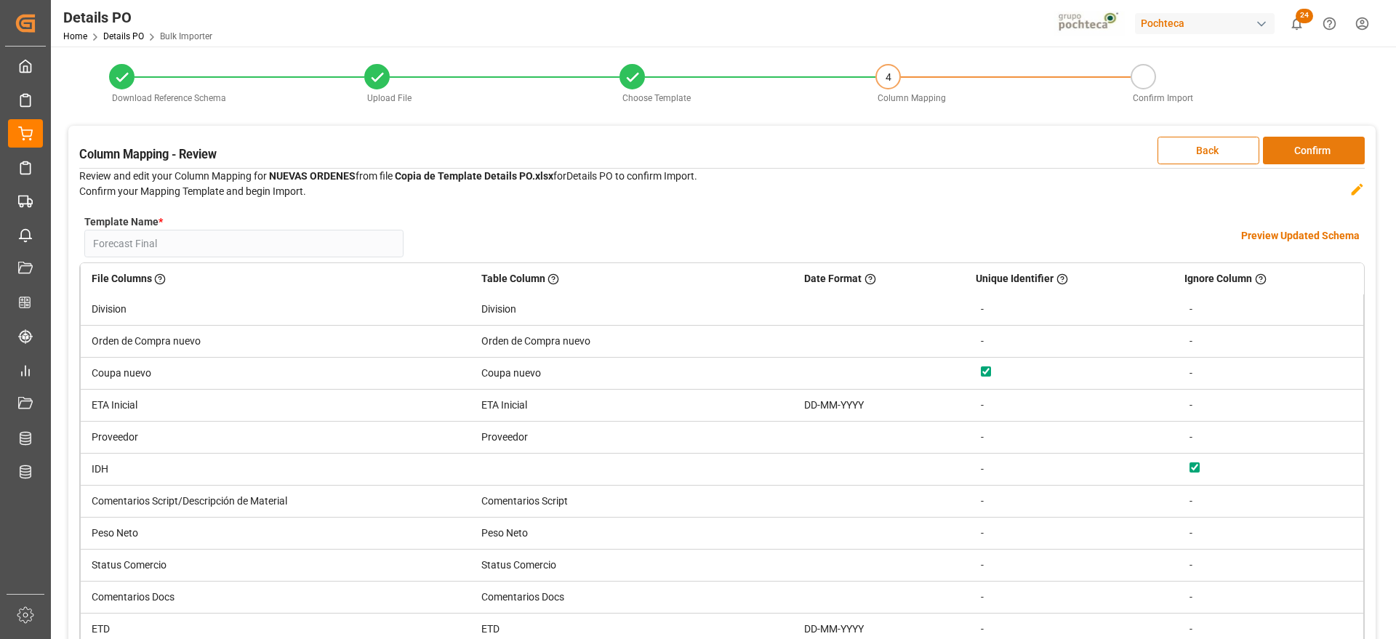
click at [1313, 150] on button "Confirm" at bounding box center [1314, 151] width 102 height 28
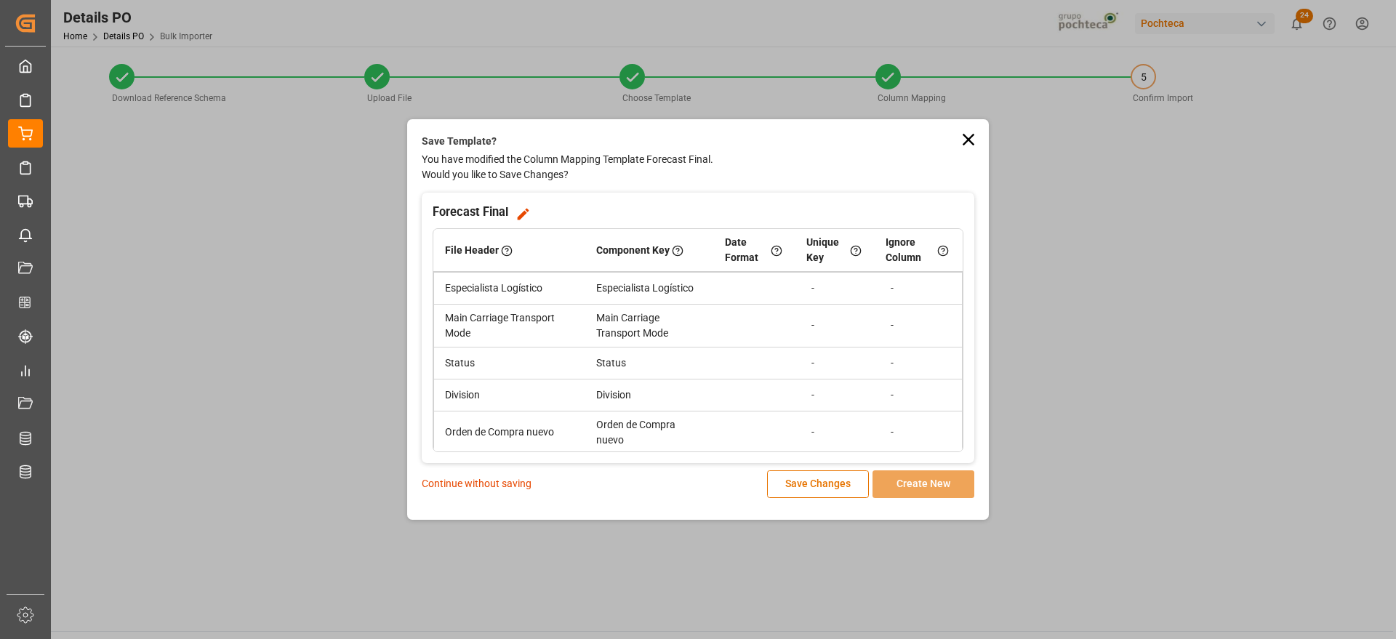
click at [511, 489] on p "Continue without saving" at bounding box center [477, 483] width 110 height 15
click at [497, 487] on p "Continue without saving" at bounding box center [477, 483] width 110 height 15
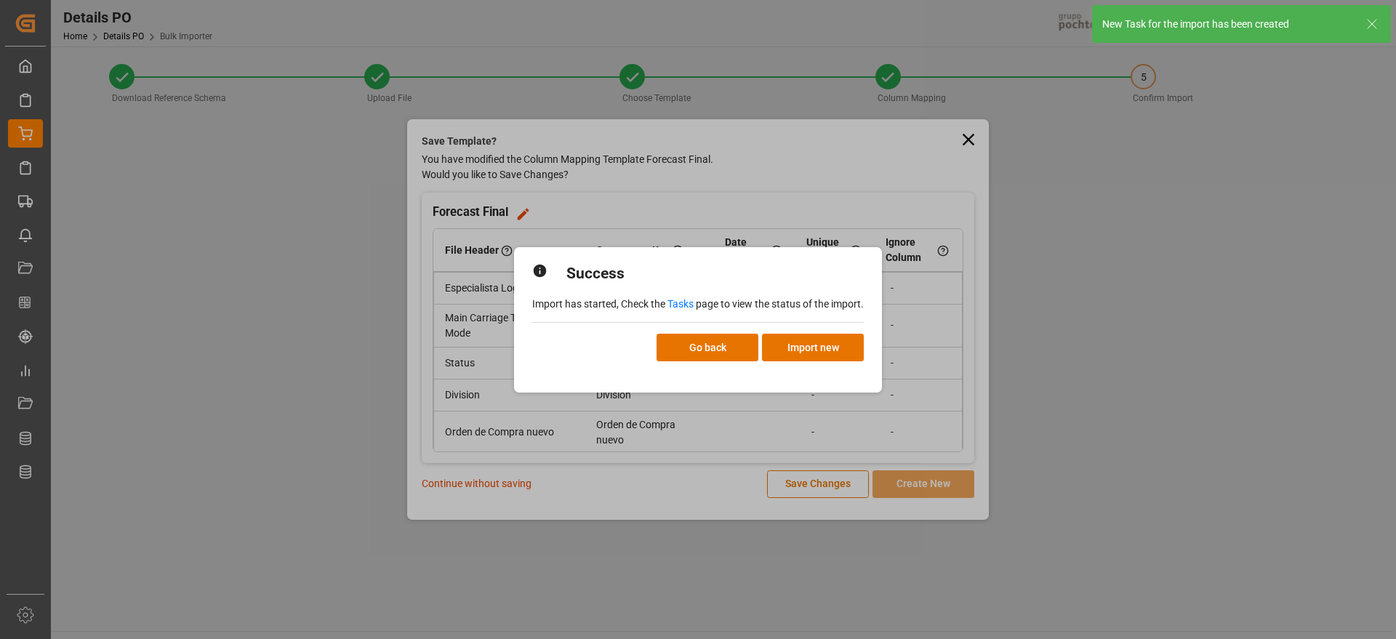
click at [682, 303] on link "Tasks" at bounding box center [681, 304] width 26 height 12
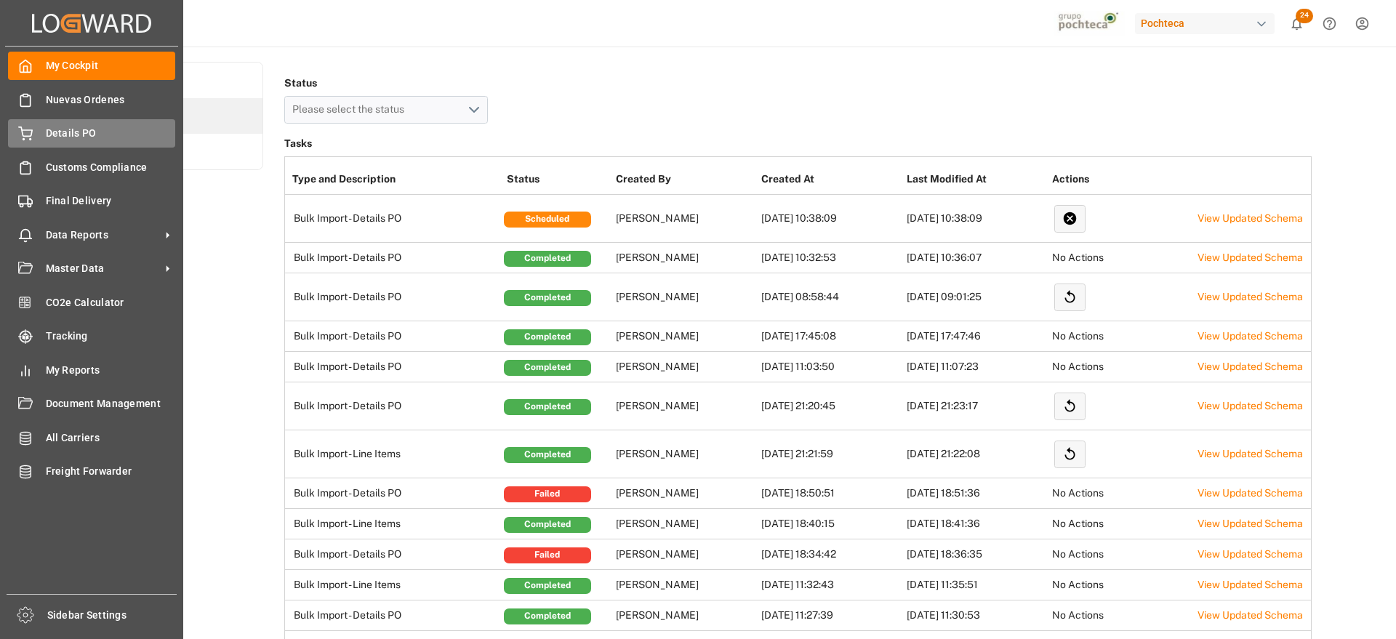
click at [64, 136] on span "Details PO" at bounding box center [111, 133] width 130 height 15
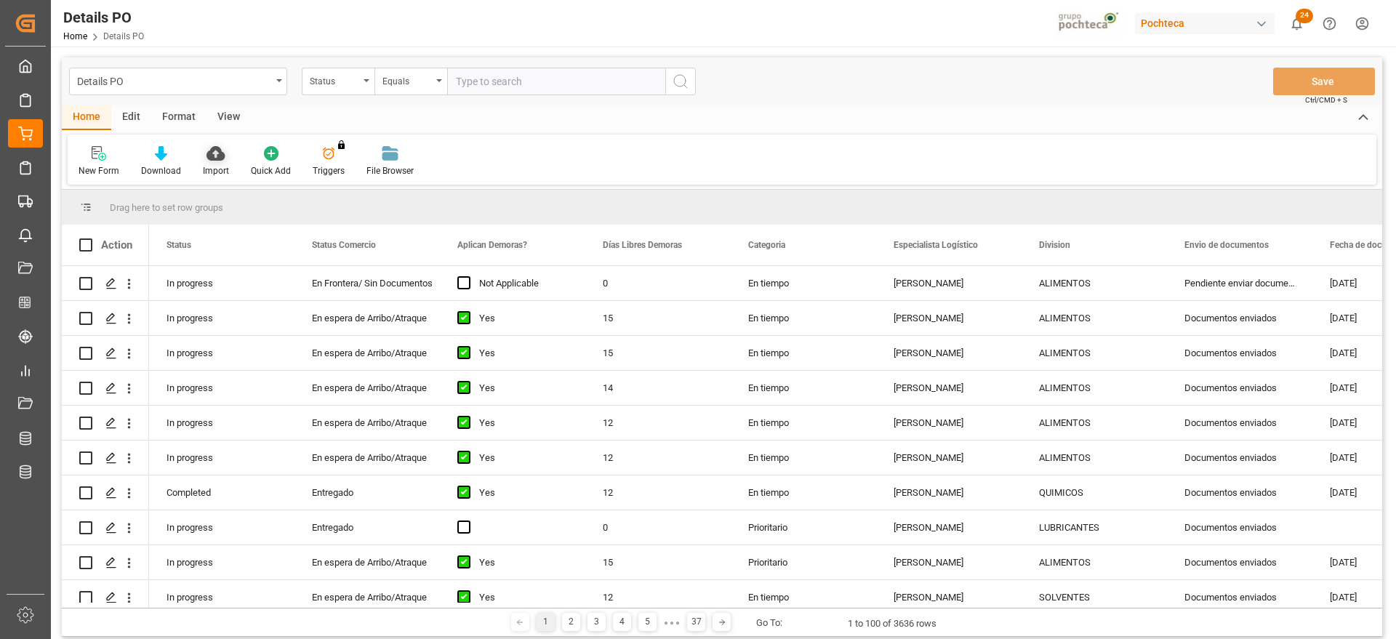
click at [212, 157] on icon at bounding box center [216, 153] width 18 height 15
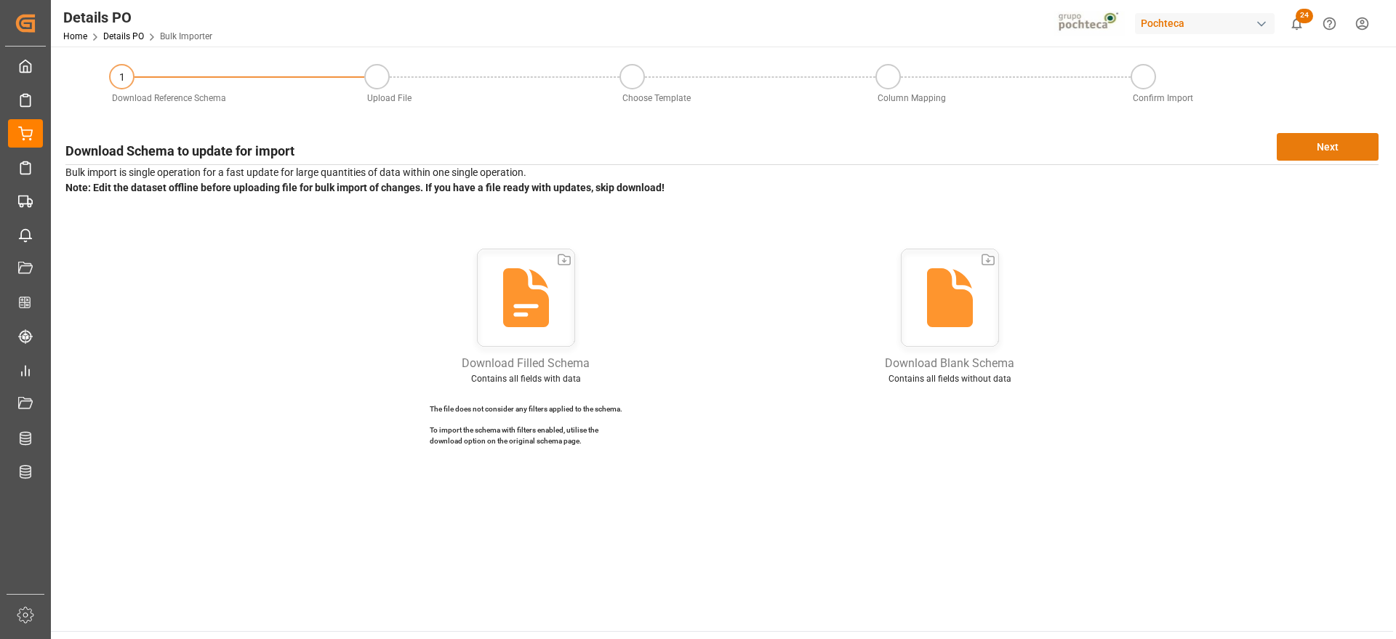
click at [1326, 147] on button "Next" at bounding box center [1328, 147] width 102 height 28
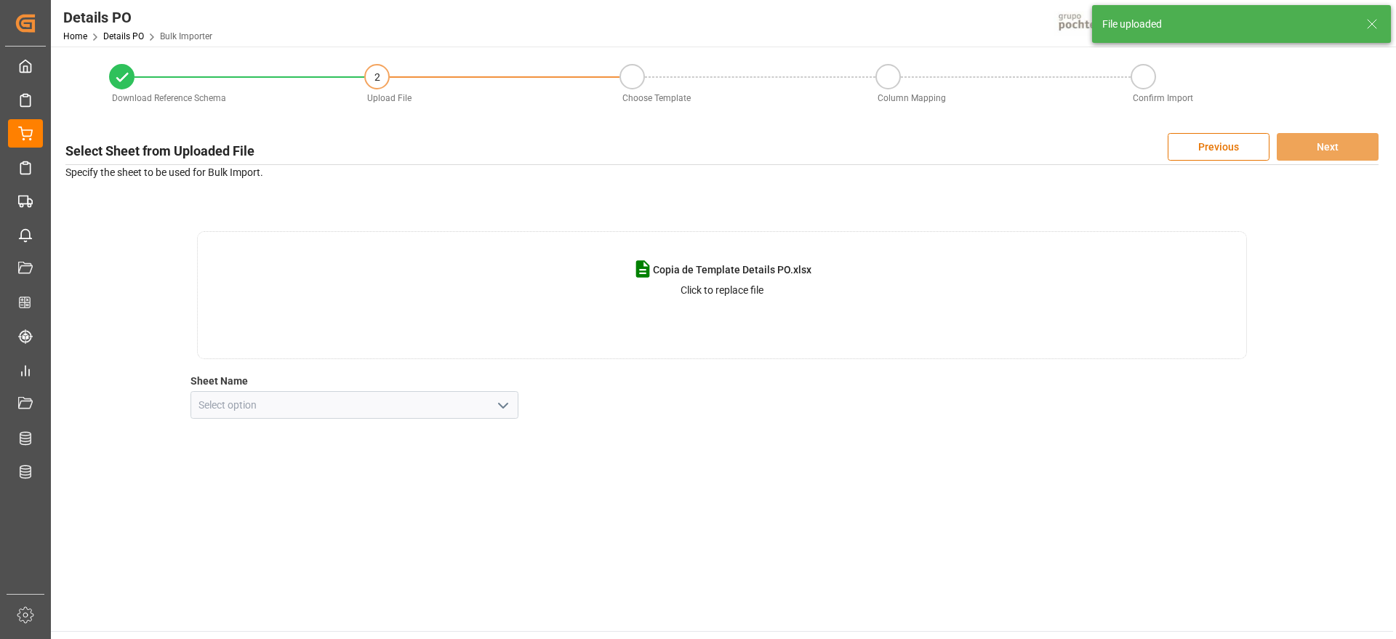
click at [497, 404] on icon "open menu" at bounding box center [503, 405] width 17 height 17
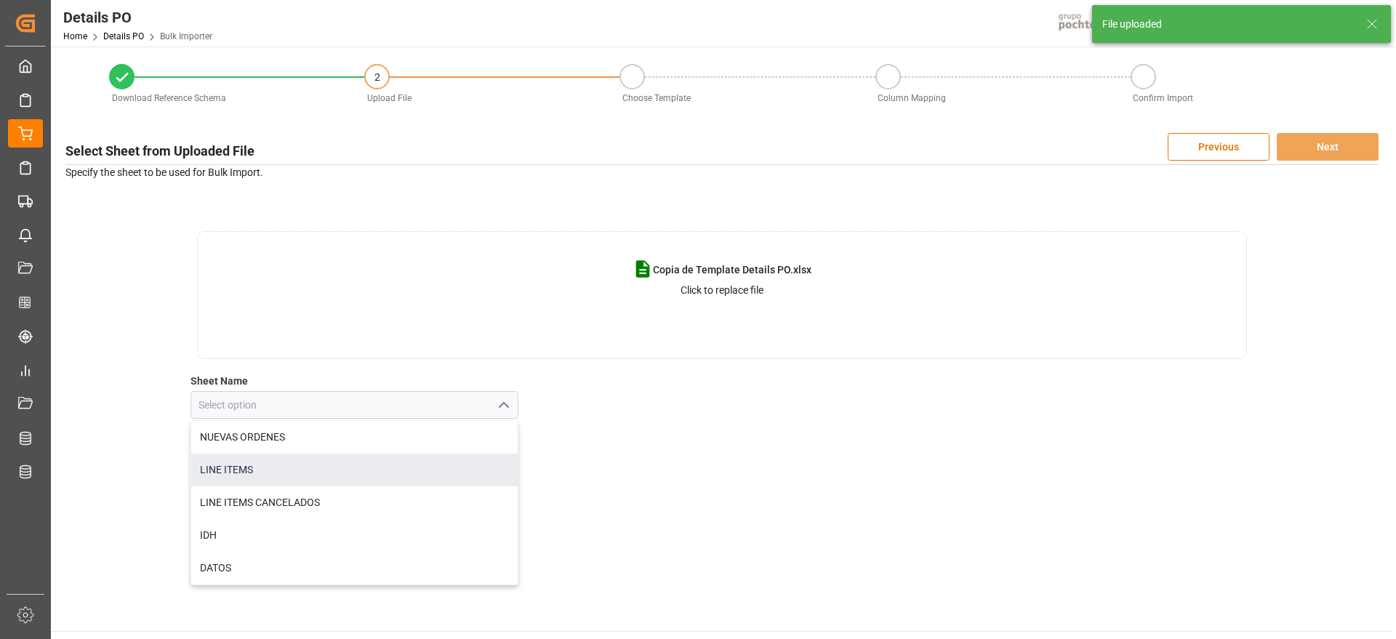
click at [328, 473] on div "LINE ITEMS" at bounding box center [354, 470] width 327 height 33
type input "LINE ITEMS"
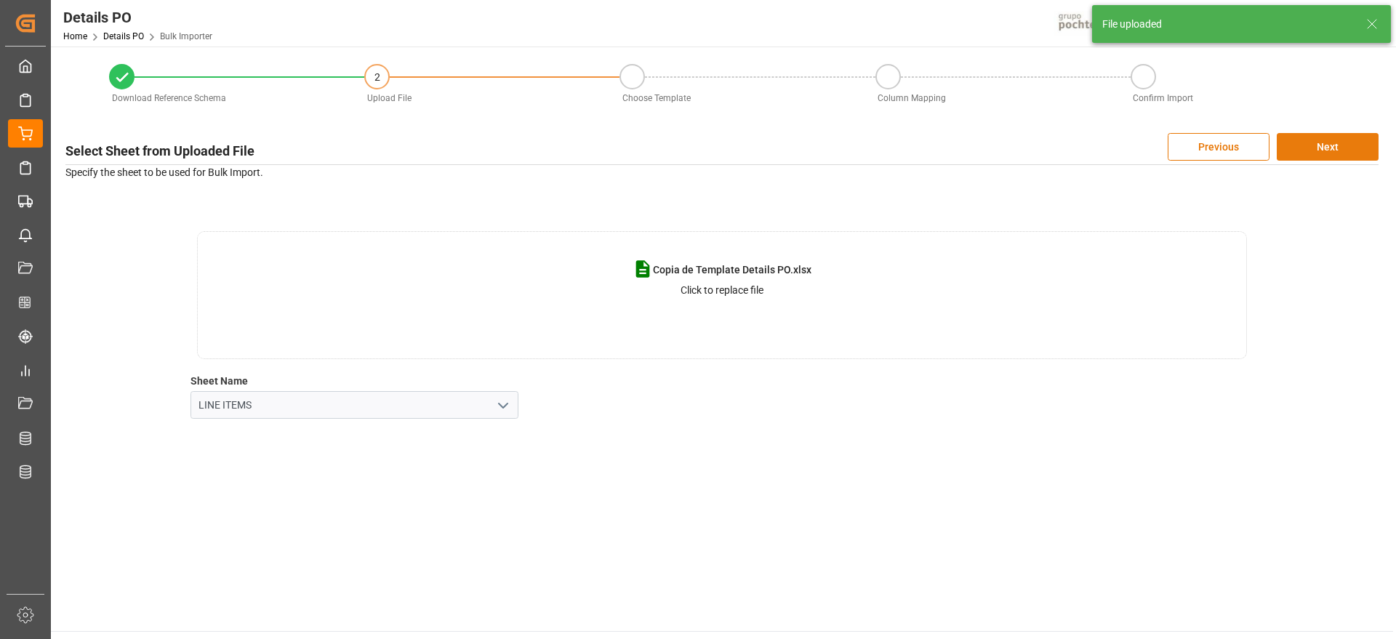
click at [1332, 145] on button "Next" at bounding box center [1328, 147] width 102 height 28
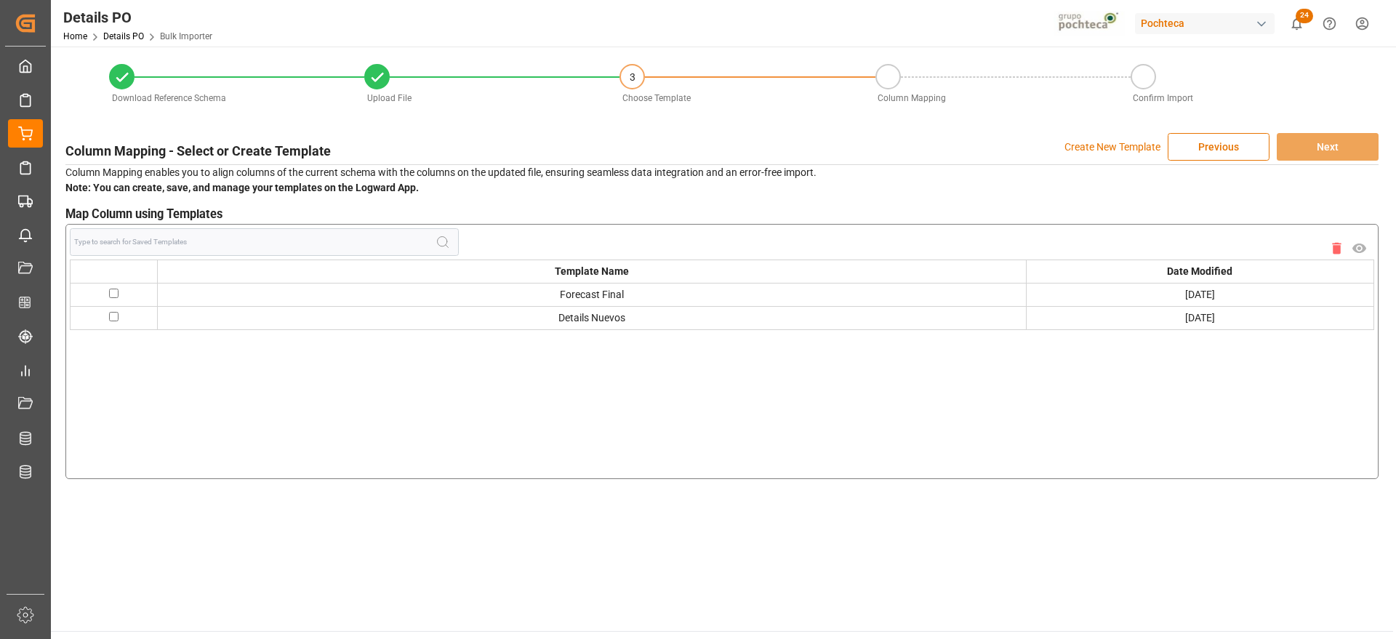
click at [113, 292] on input "checkbox" at bounding box center [113, 293] width 9 height 9
checkbox input "true"
click at [1361, 140] on button "Next" at bounding box center [1328, 147] width 102 height 28
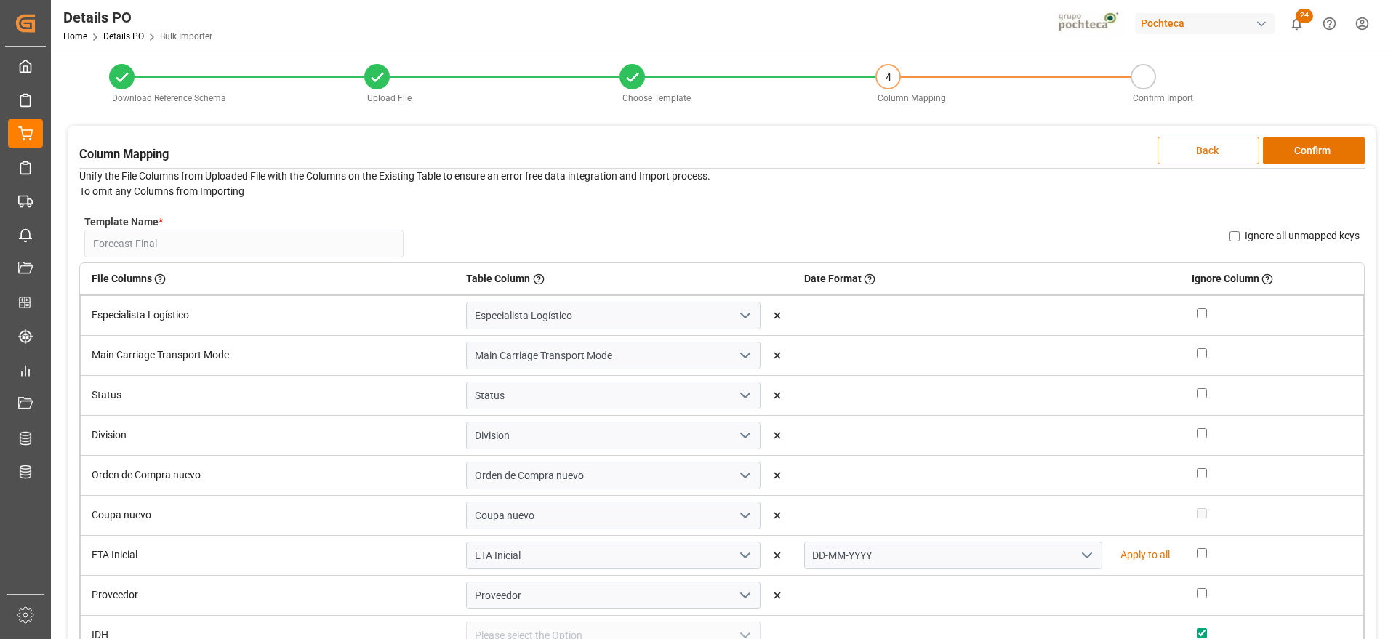
click at [1231, 140] on button "Back" at bounding box center [1209, 151] width 102 height 28
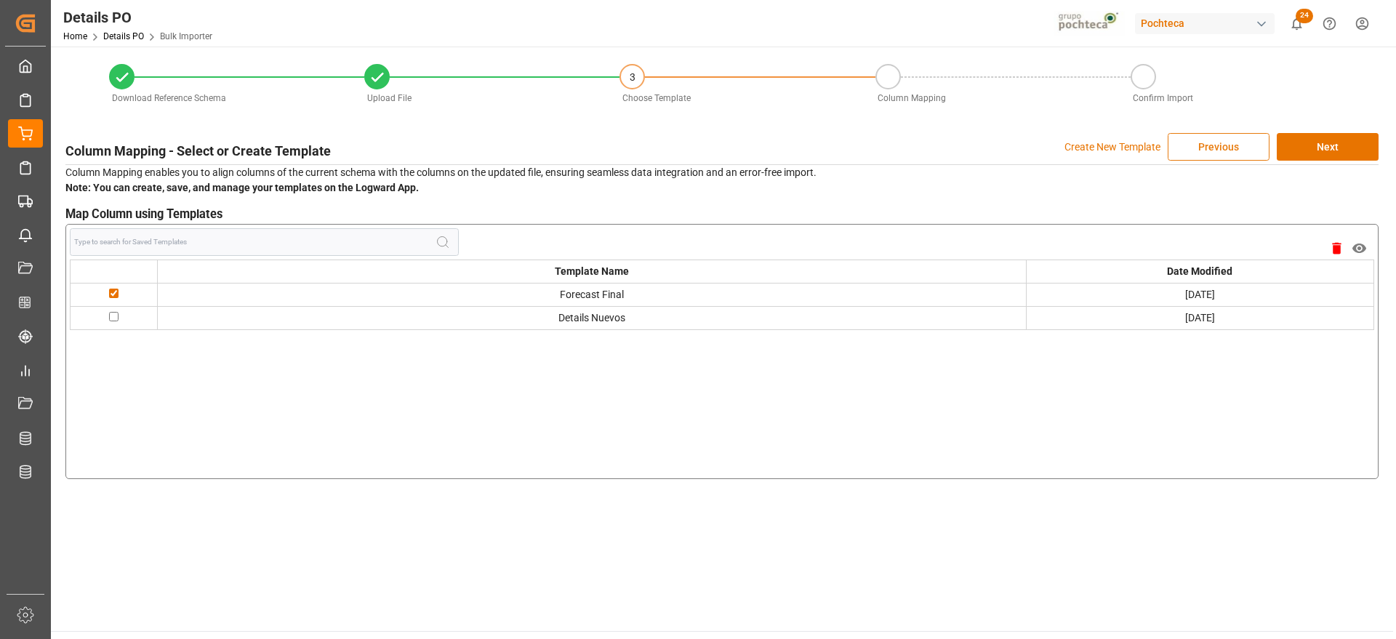
click at [1225, 146] on button "Previous" at bounding box center [1219, 147] width 102 height 28
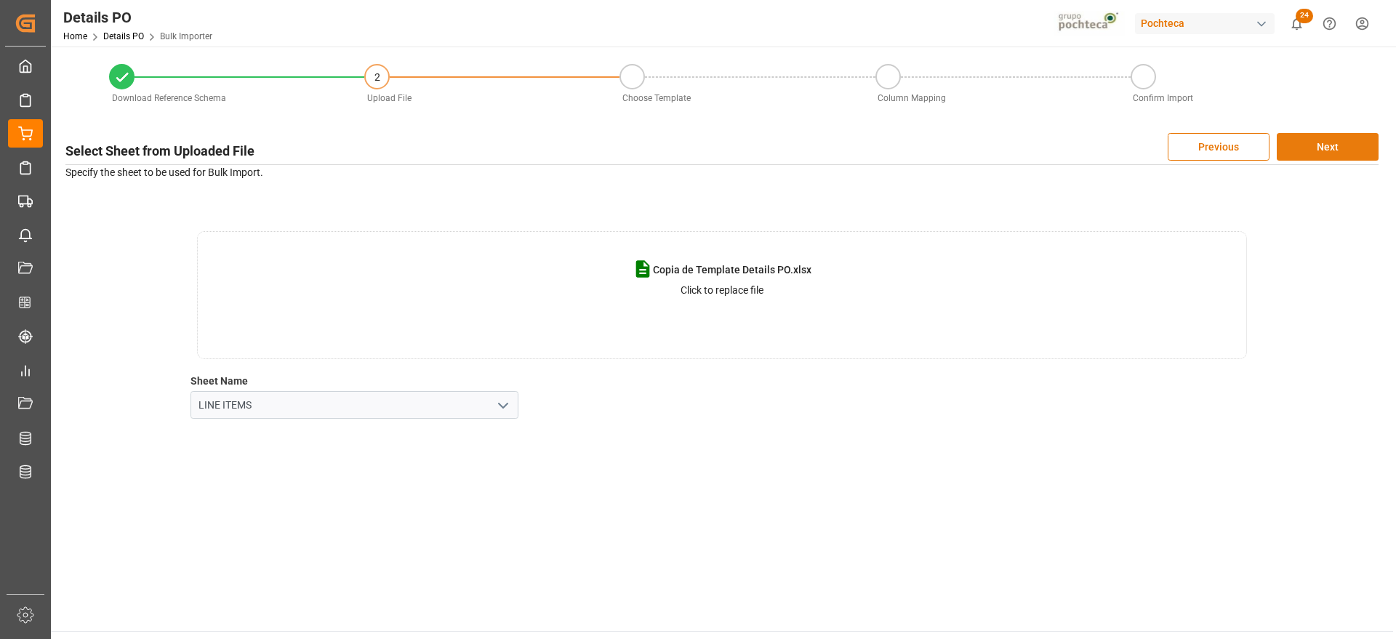
click at [1332, 137] on button "Next" at bounding box center [1328, 147] width 102 height 28
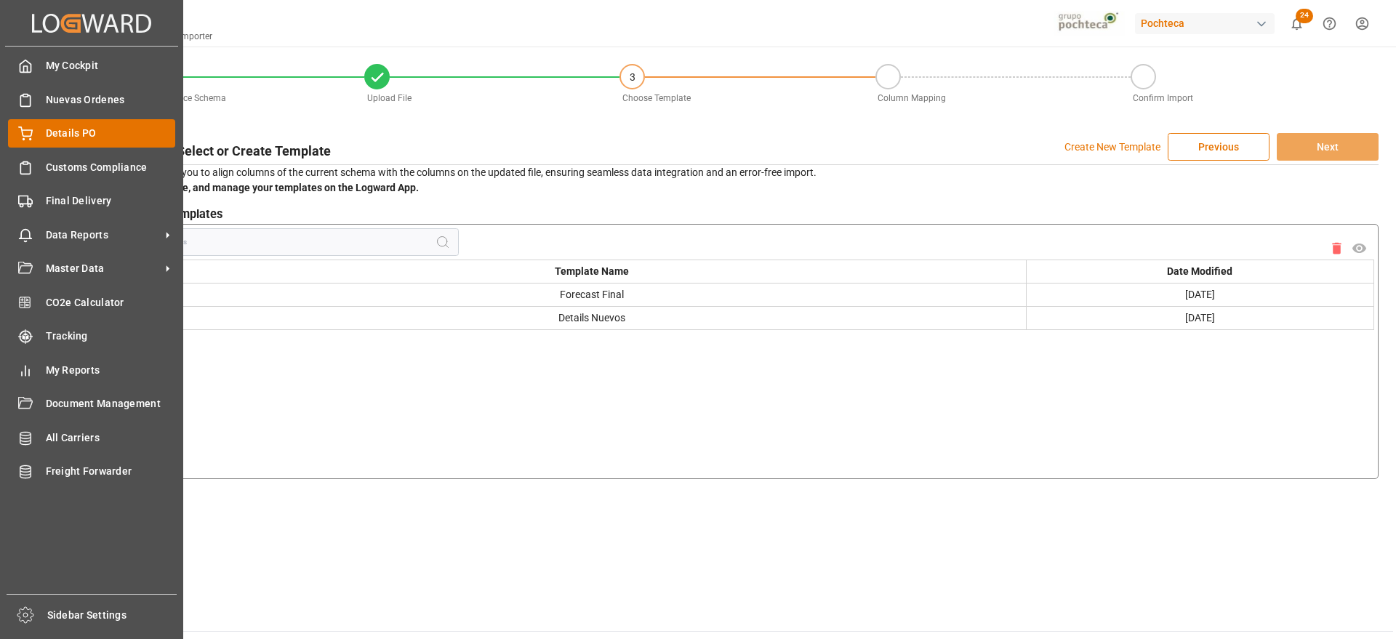
click at [83, 133] on span "Details PO" at bounding box center [111, 133] width 130 height 15
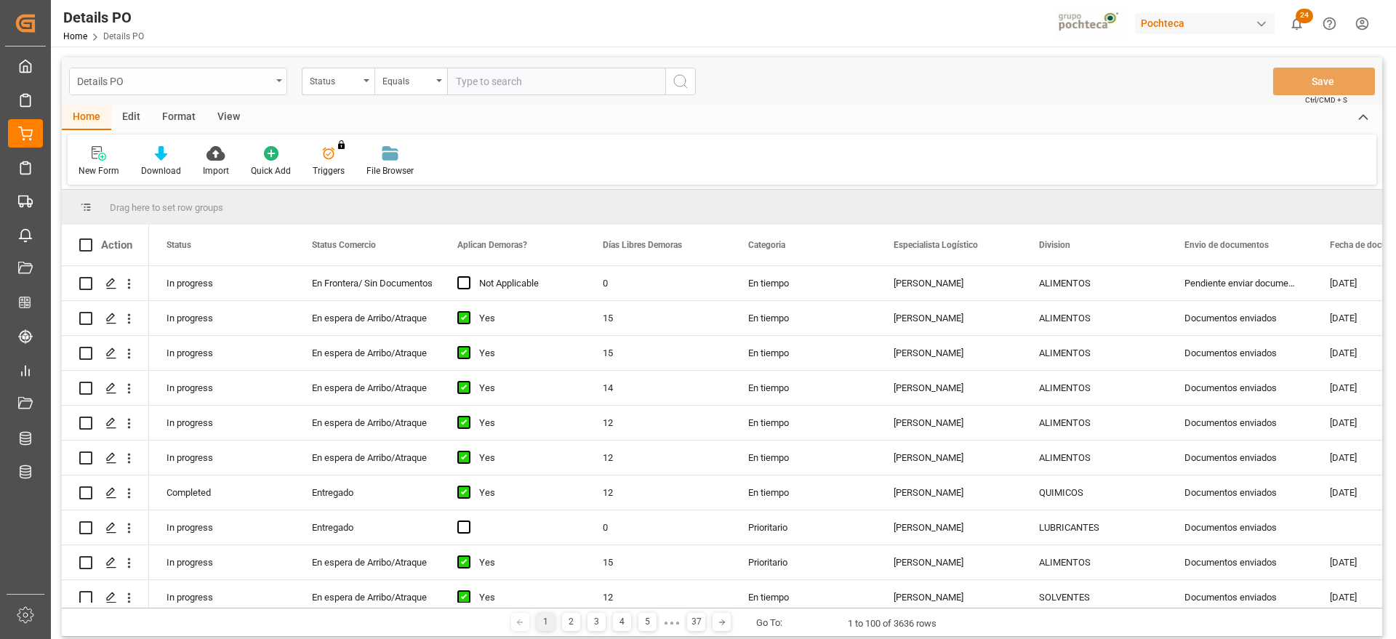
click at [269, 76] on div "Details PO" at bounding box center [174, 80] width 194 height 18
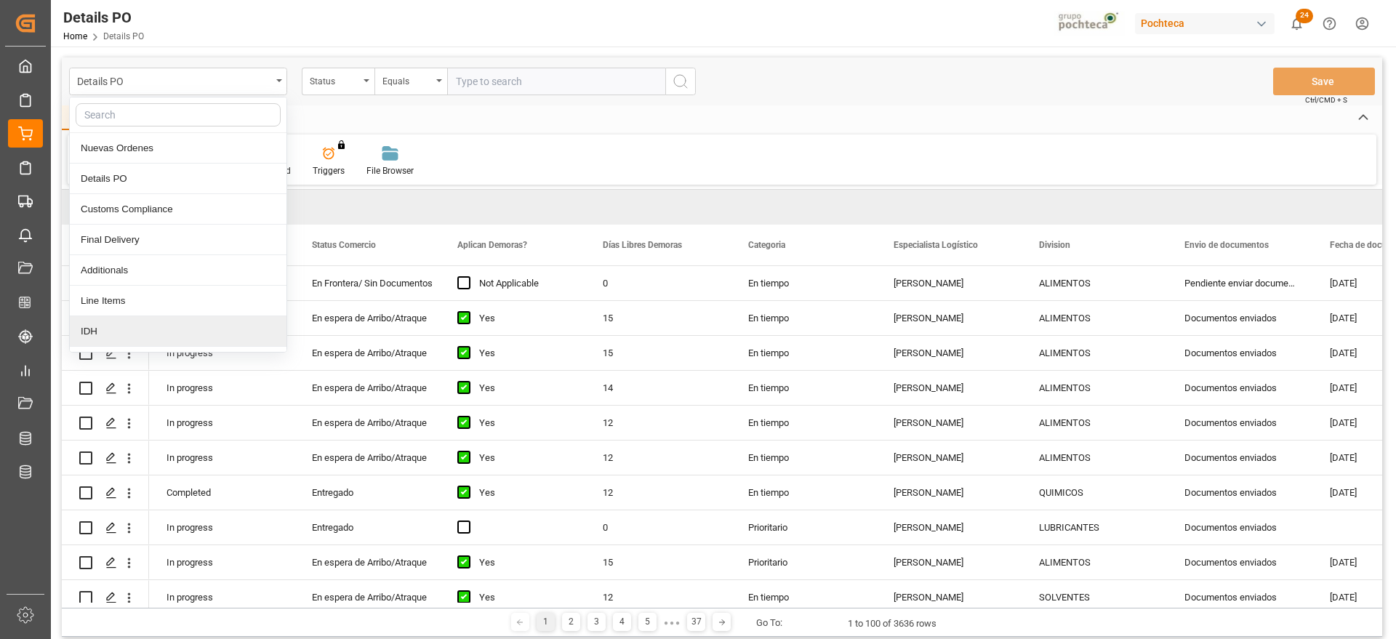
click at [128, 332] on div "IDH" at bounding box center [178, 331] width 217 height 31
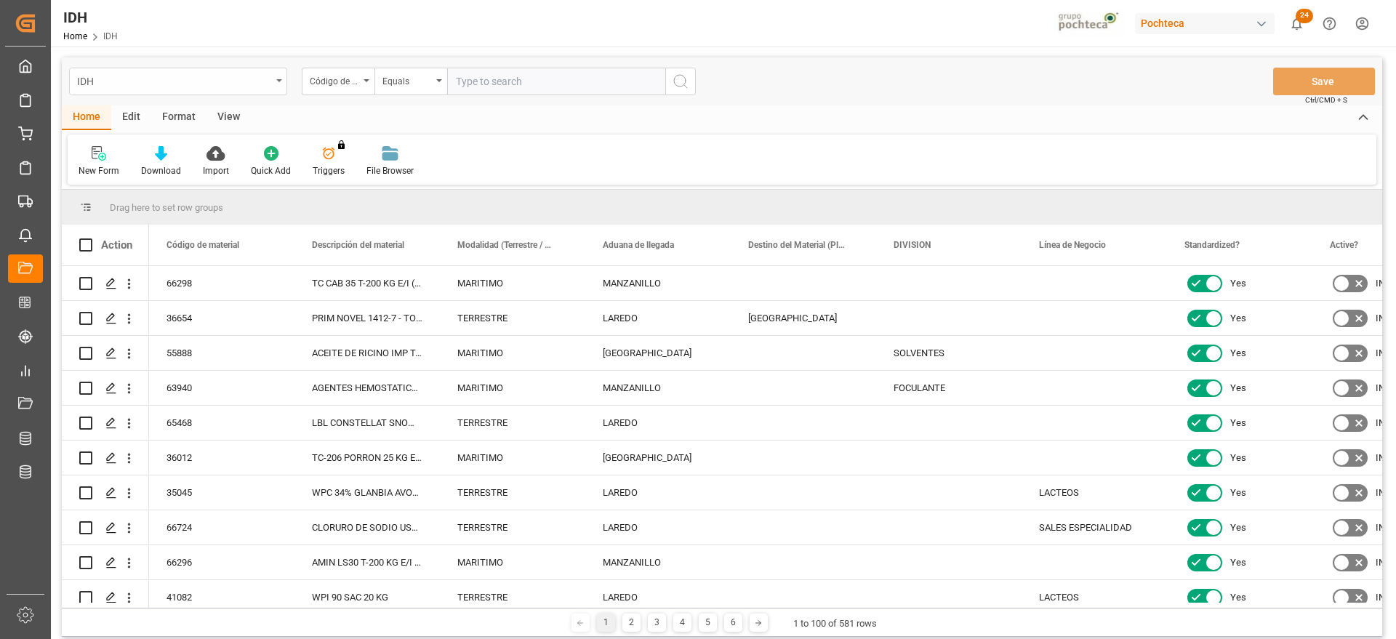
click at [271, 81] on div "IDH" at bounding box center [174, 80] width 194 height 18
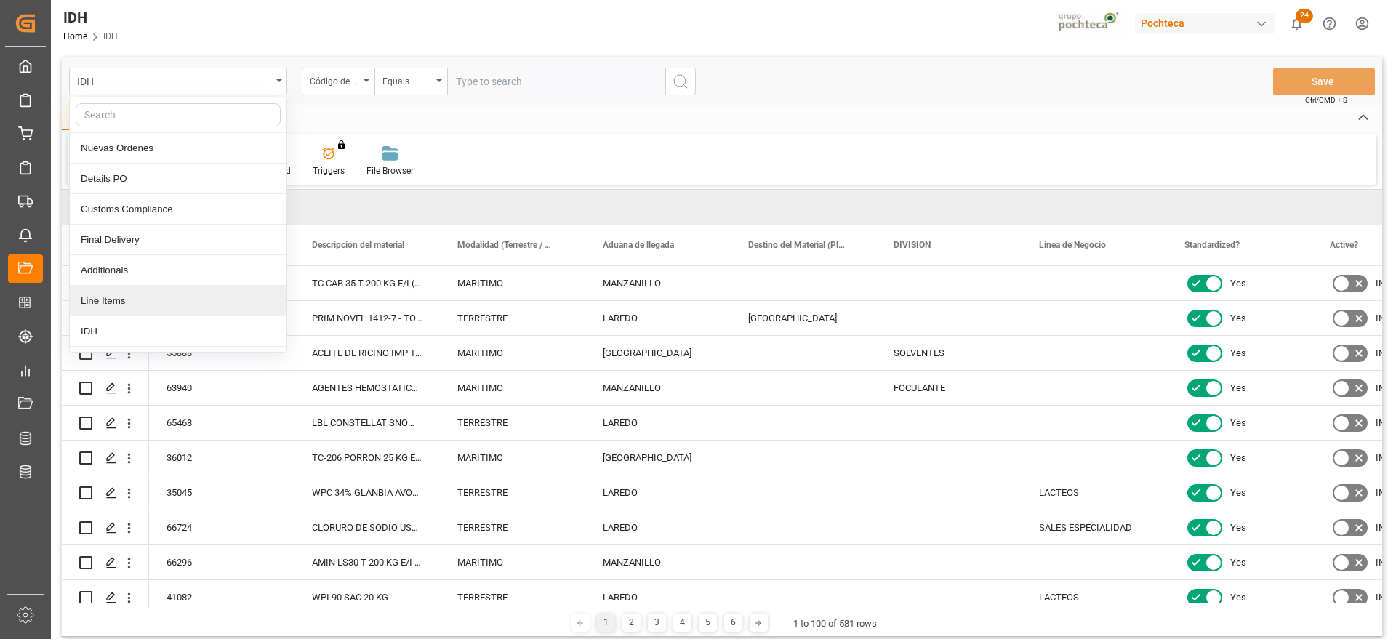
click at [144, 300] on div "Line Items" at bounding box center [178, 301] width 217 height 31
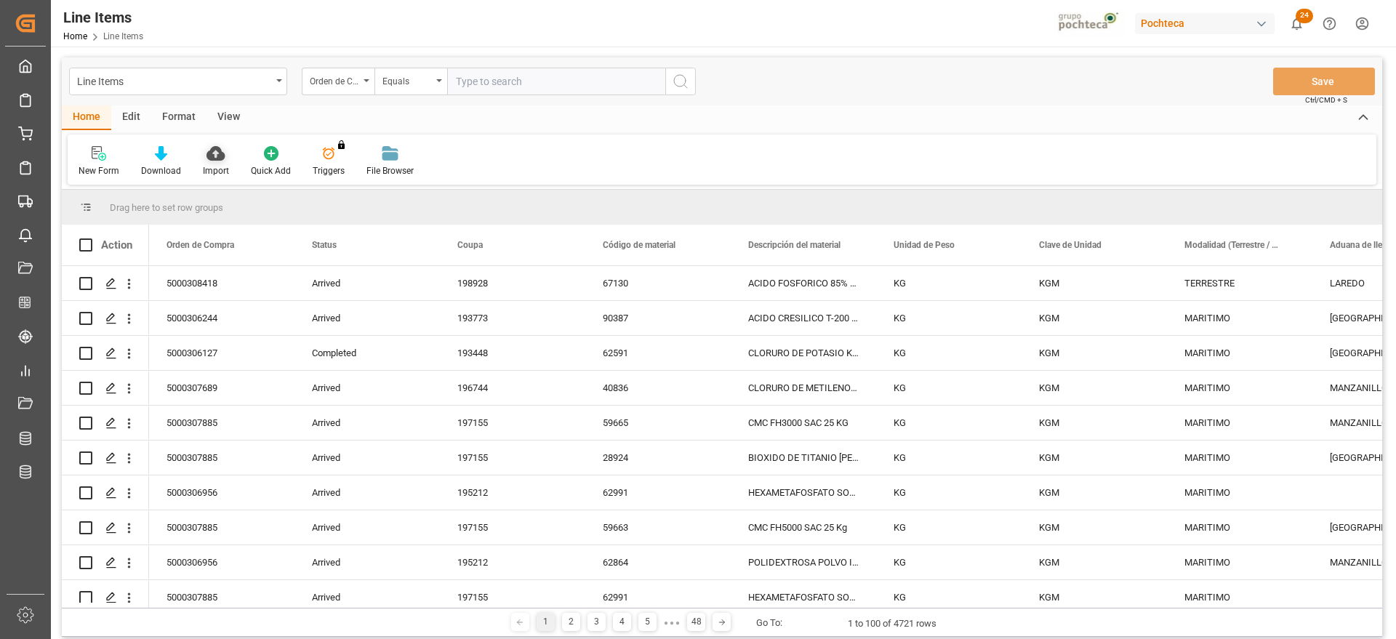
click at [207, 159] on icon at bounding box center [216, 153] width 18 height 15
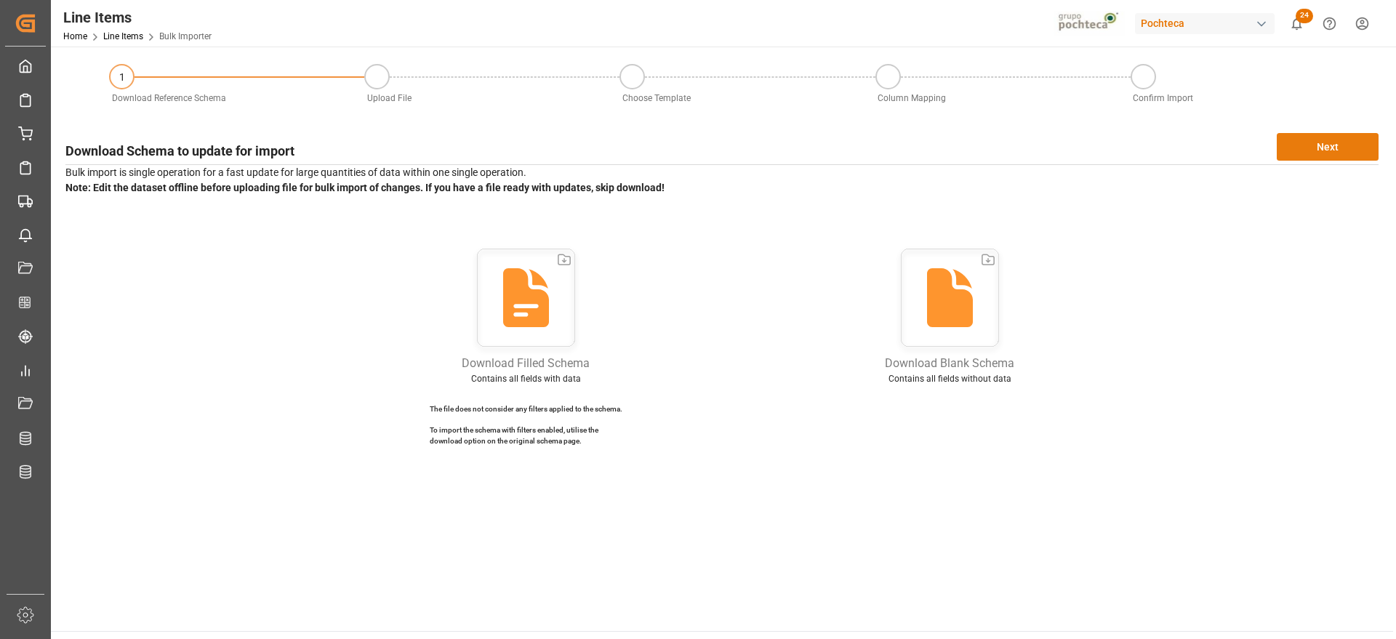
click at [1335, 140] on button "Next" at bounding box center [1328, 147] width 102 height 28
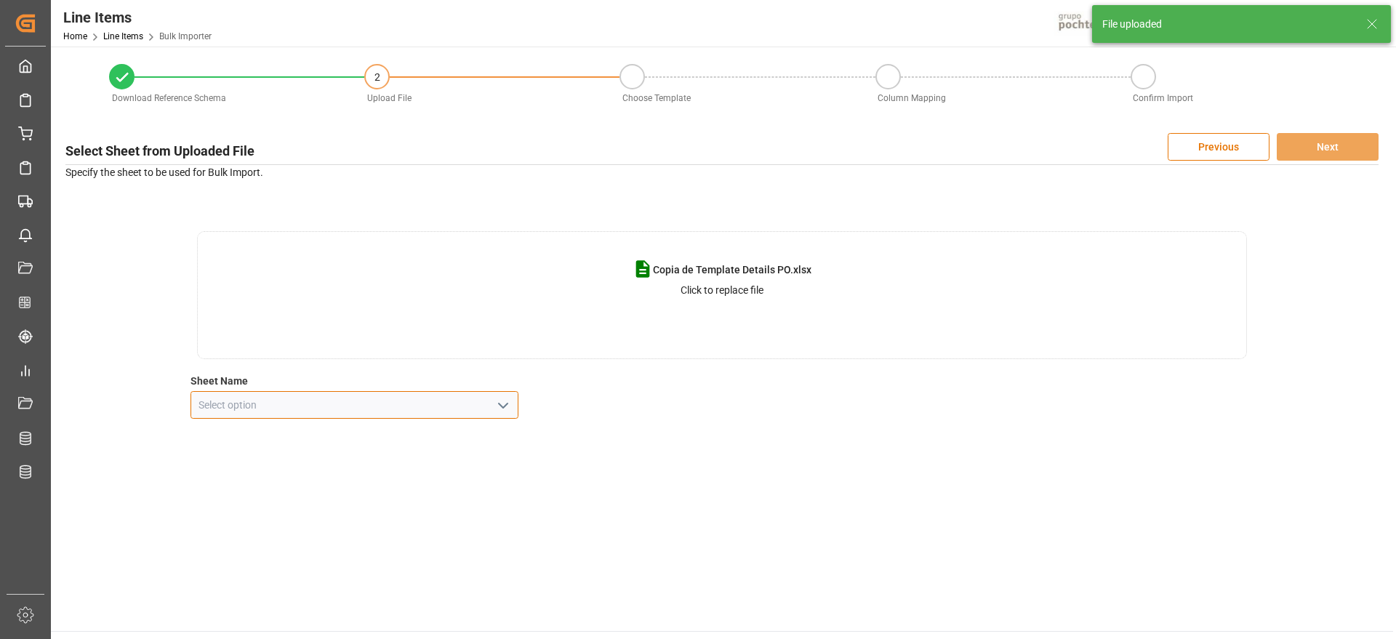
click at [514, 393] on input at bounding box center [355, 405] width 329 height 28
click at [513, 400] on button "open menu" at bounding box center [503, 405] width 22 height 23
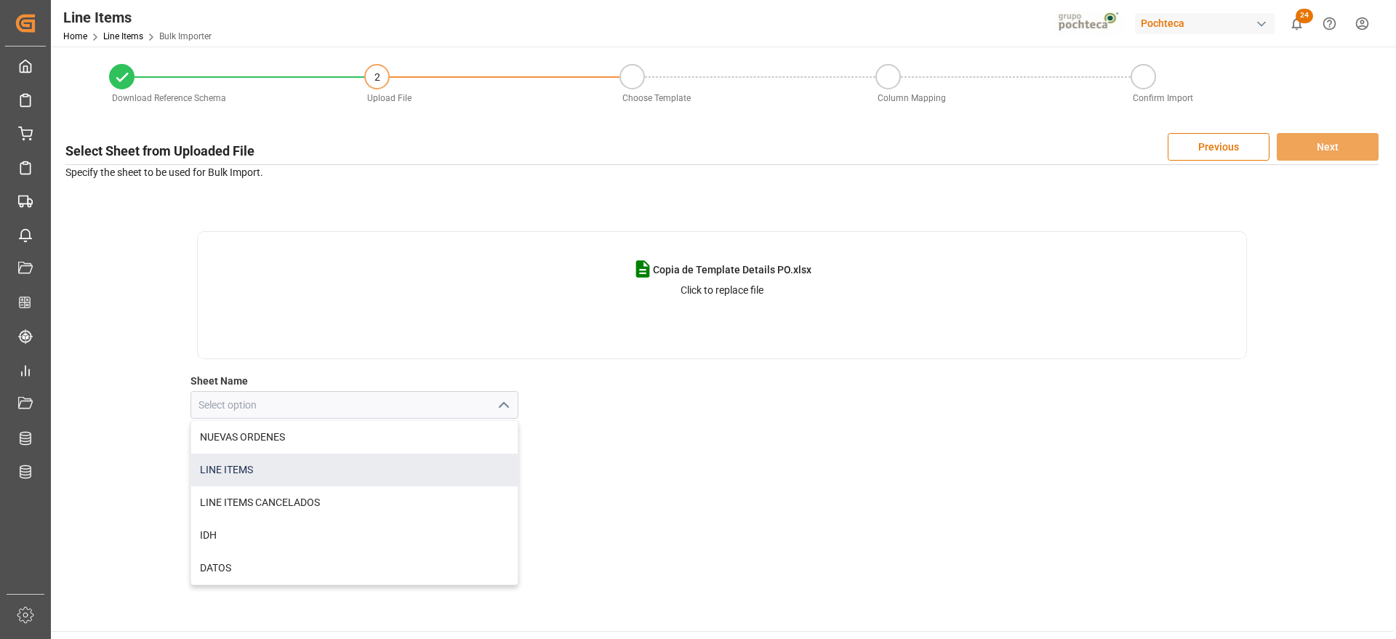
click at [352, 476] on div "LINE ITEMS" at bounding box center [354, 470] width 327 height 33
type input "LINE ITEMS"
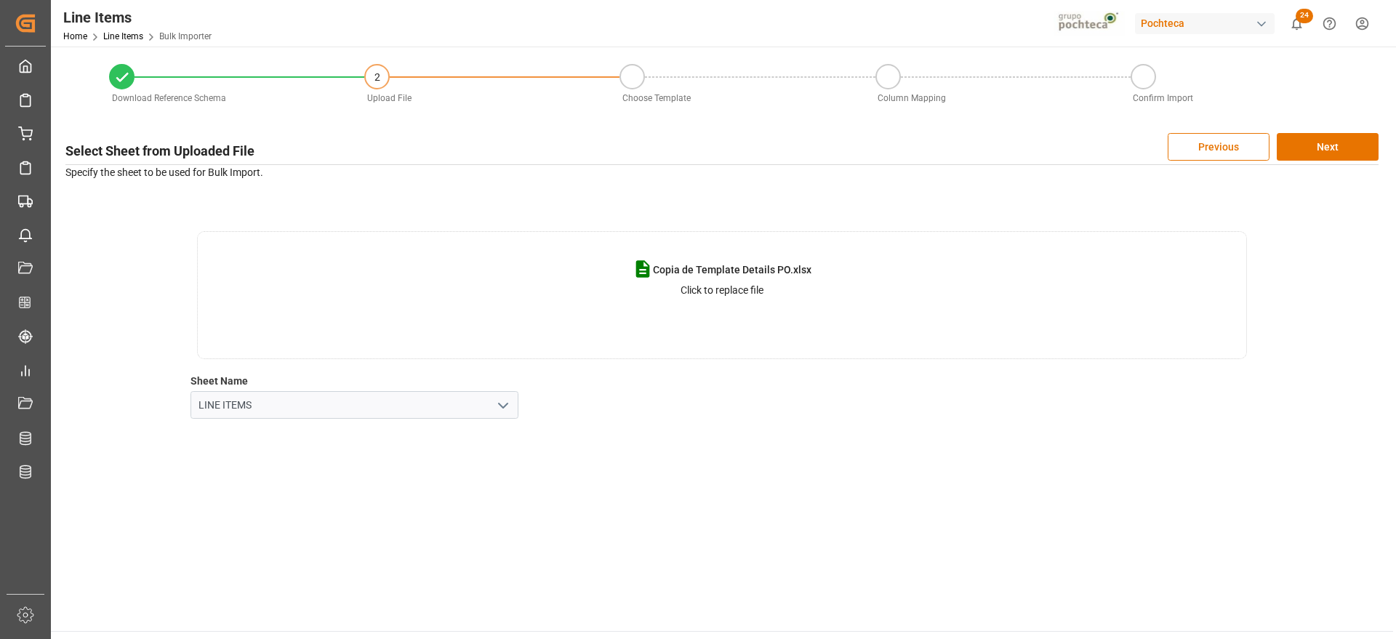
click at [492, 398] on button "open menu" at bounding box center [503, 405] width 22 height 23
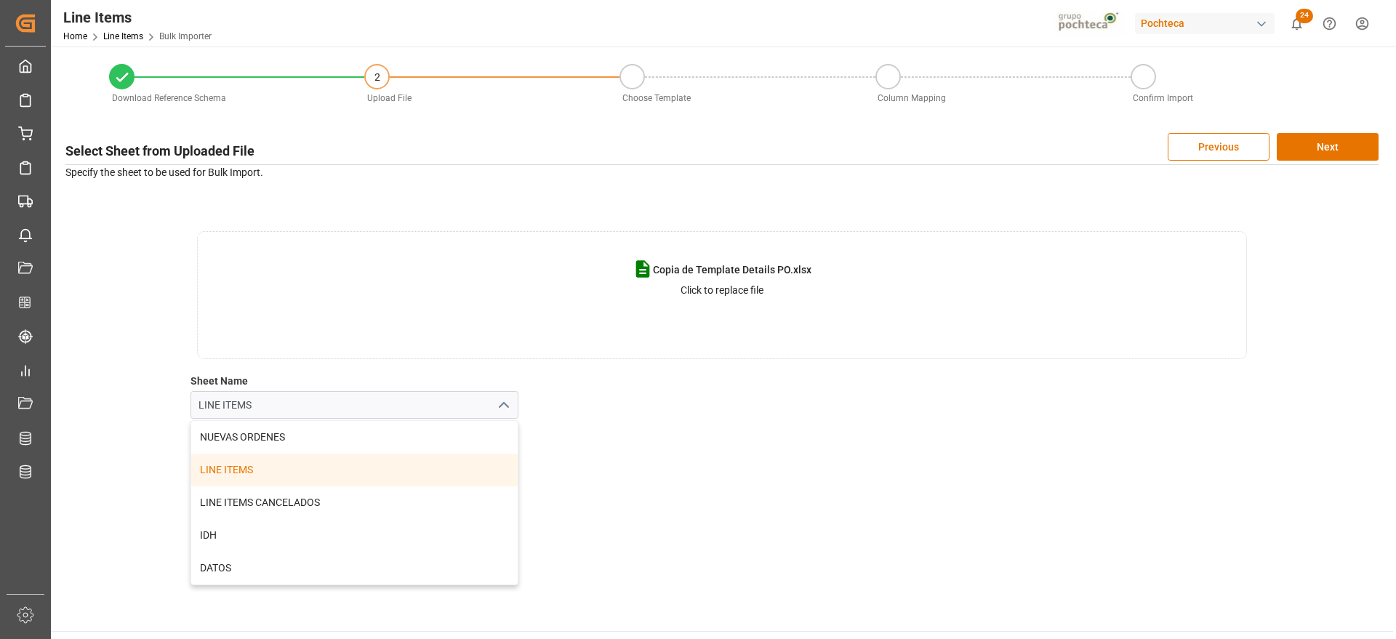
click at [495, 400] on icon "close menu" at bounding box center [503, 405] width 17 height 17
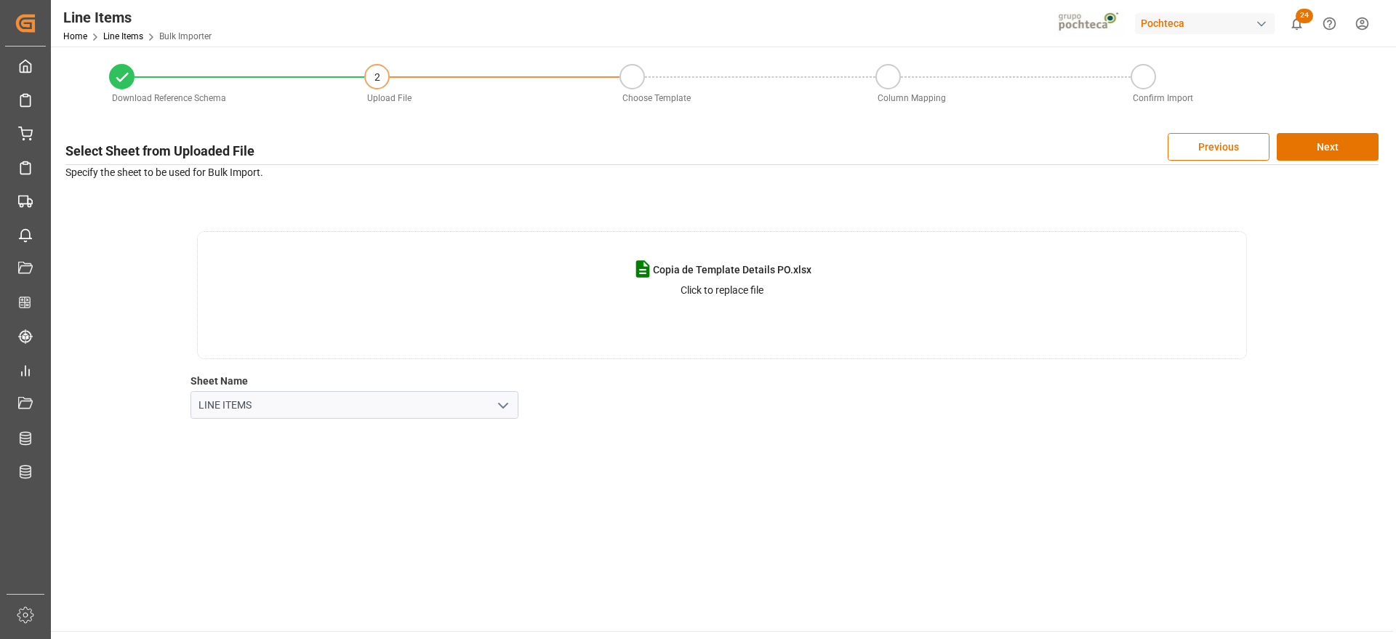
click at [494, 399] on button "open menu" at bounding box center [503, 405] width 22 height 23
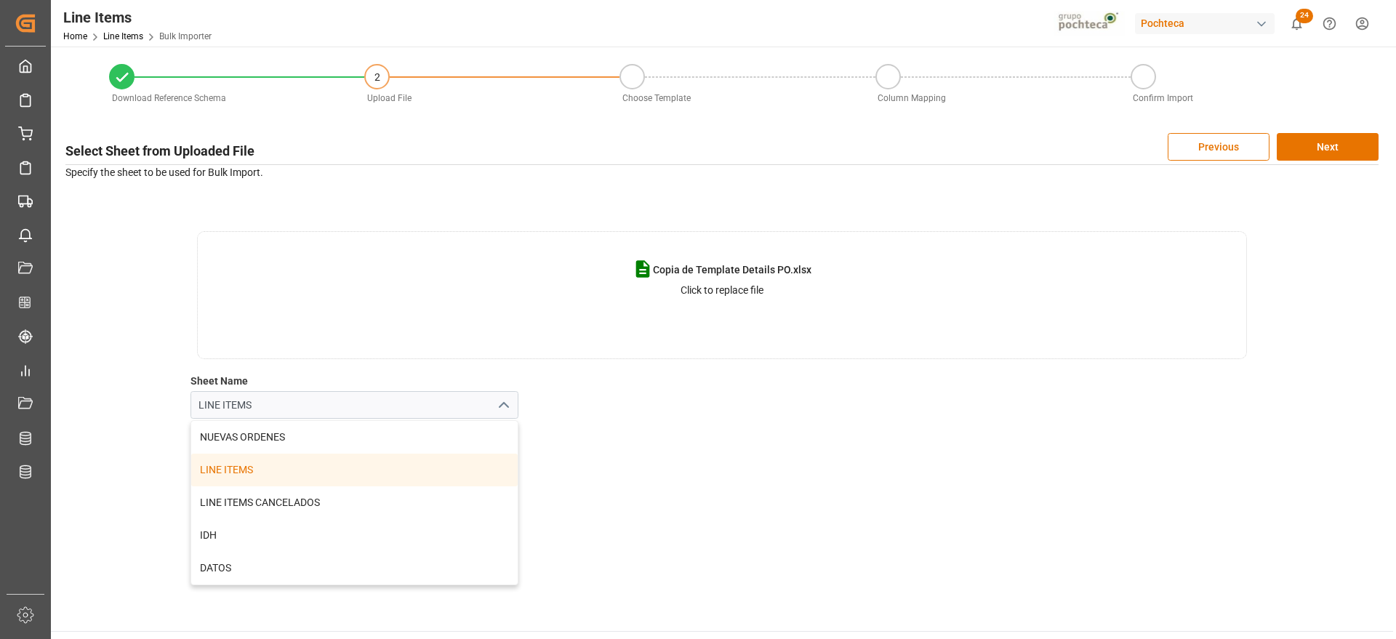
click at [494, 399] on button "close menu" at bounding box center [503, 405] width 22 height 23
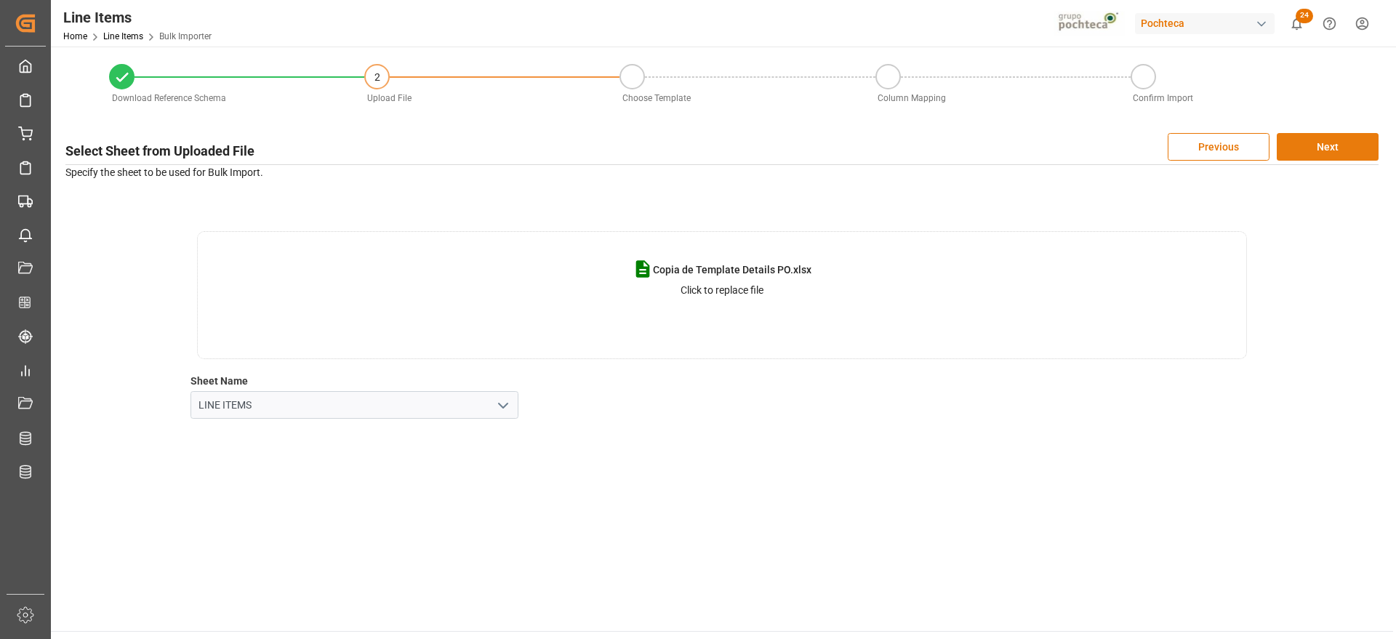
click at [1320, 143] on button "Next" at bounding box center [1328, 147] width 102 height 28
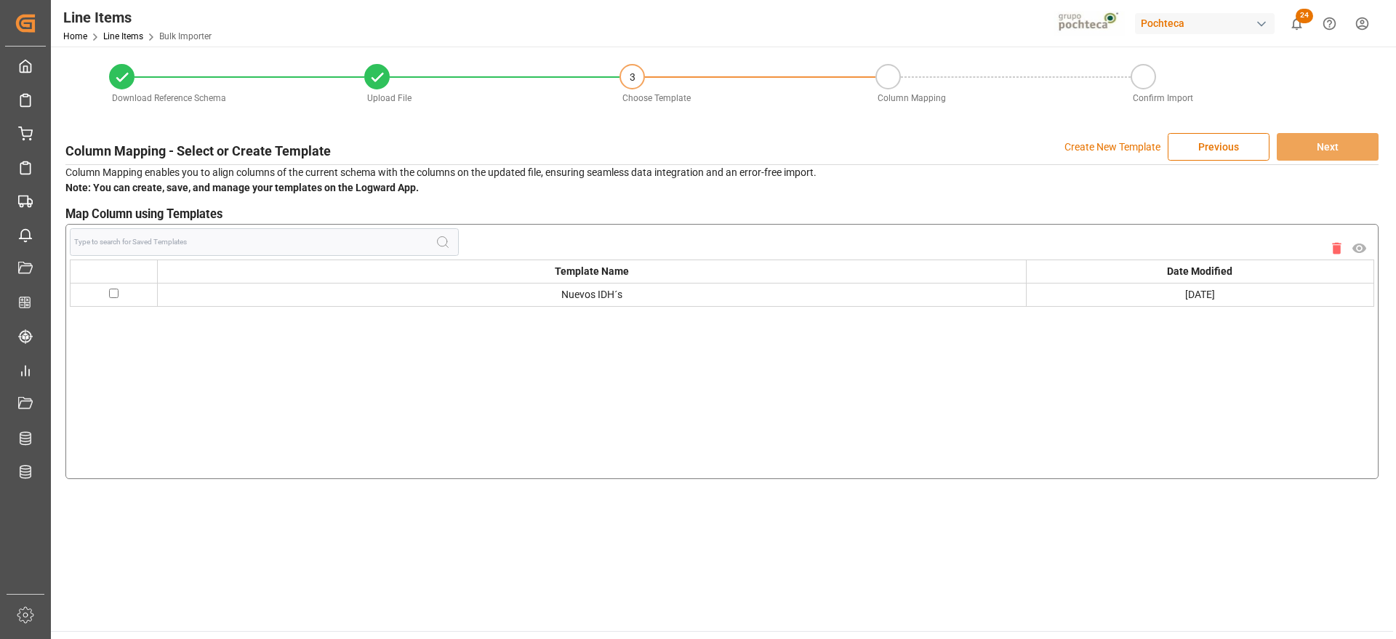
click at [112, 291] on input "checkbox" at bounding box center [113, 293] width 9 height 9
checkbox input "true"
click at [1342, 146] on button "Next" at bounding box center [1328, 147] width 102 height 28
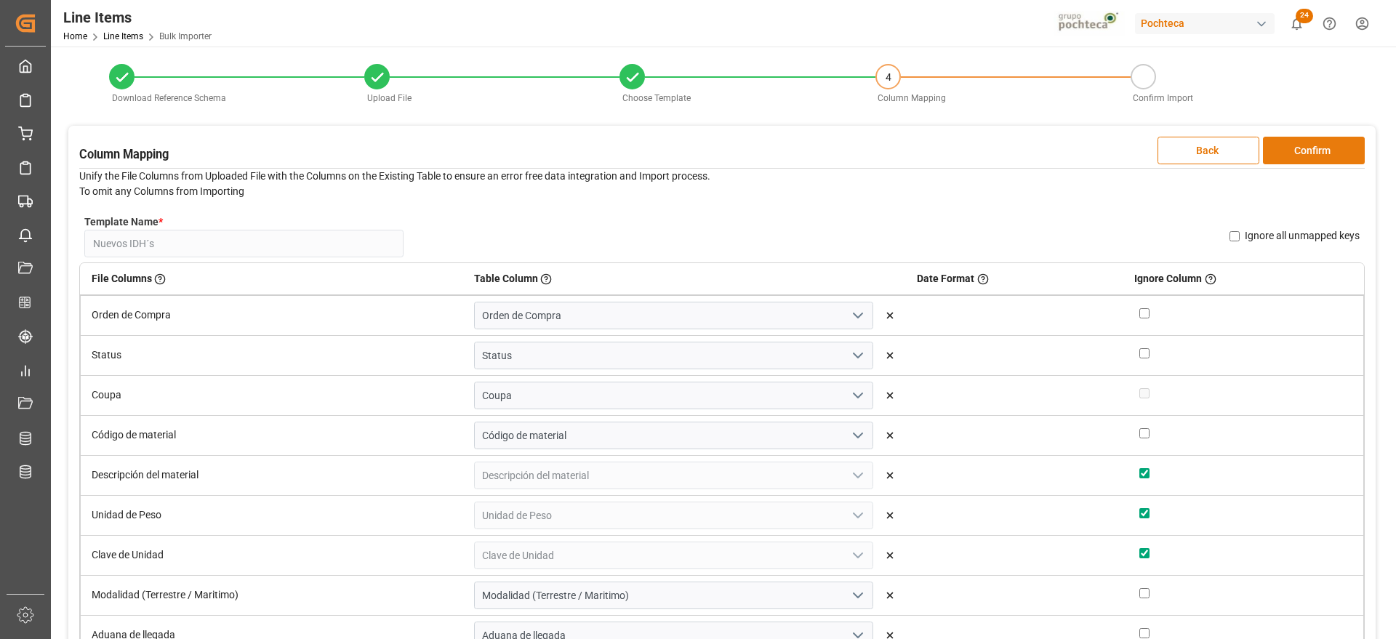
click at [1333, 143] on button "Confirm" at bounding box center [1314, 151] width 102 height 28
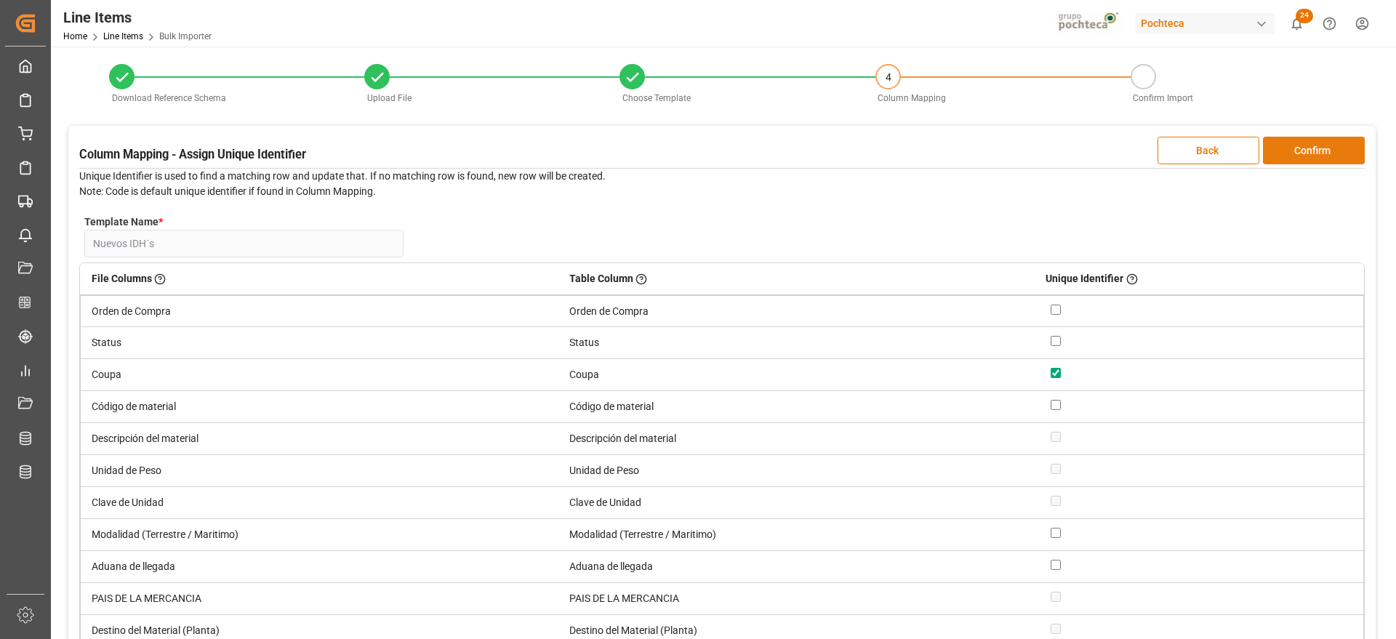
click at [1327, 146] on button "Confirm" at bounding box center [1314, 151] width 102 height 28
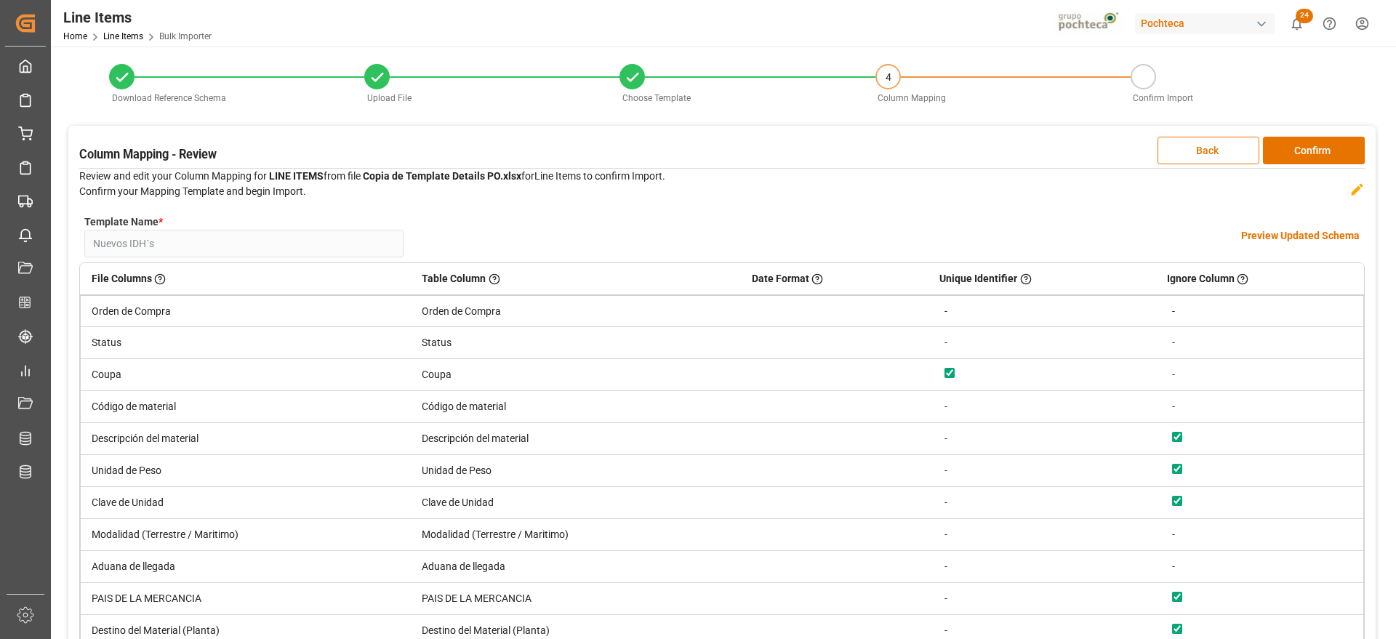
click at [1312, 231] on h4 "Preview Updated Schema" at bounding box center [1300, 235] width 119 height 15
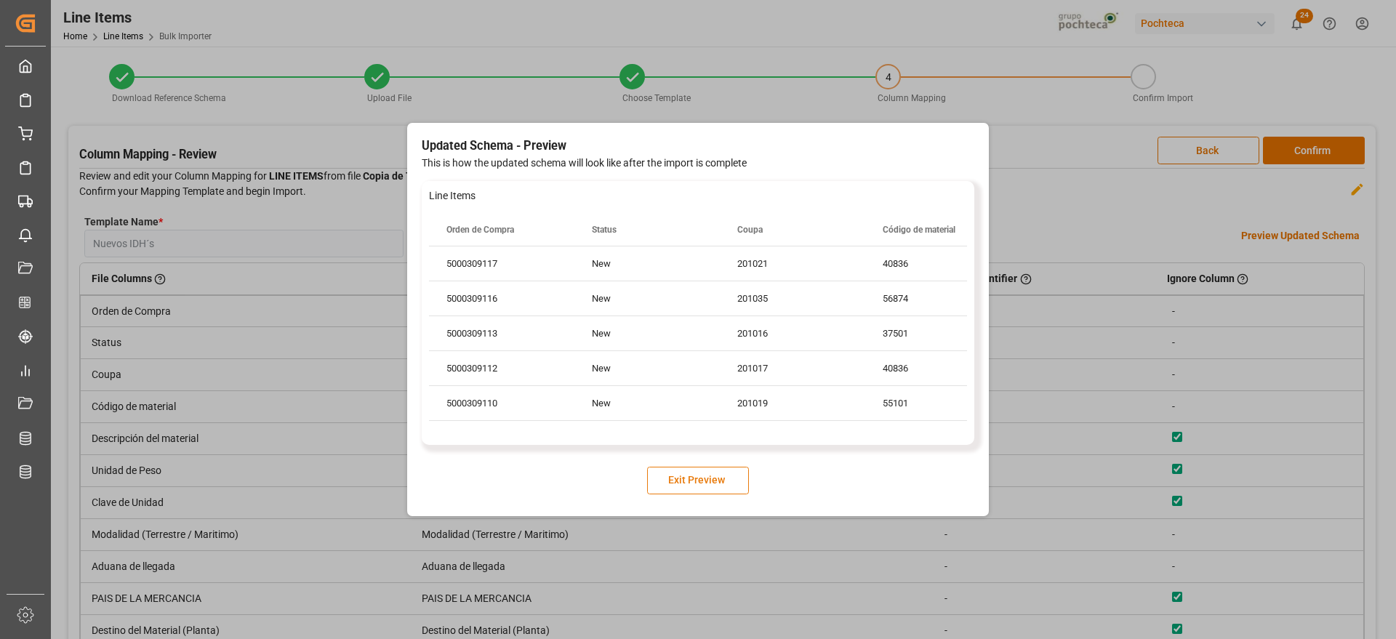
click at [701, 481] on button "Exit Preview" at bounding box center [698, 481] width 102 height 28
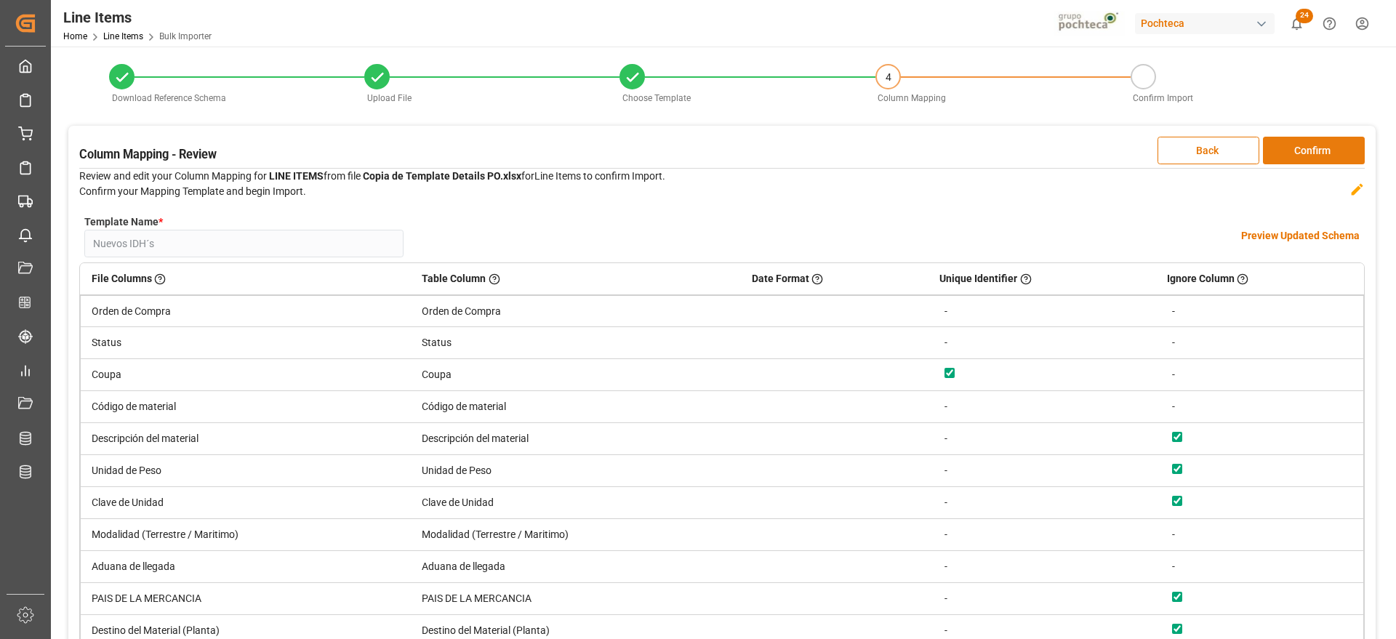
click at [1304, 149] on button "Confirm" at bounding box center [1314, 151] width 102 height 28
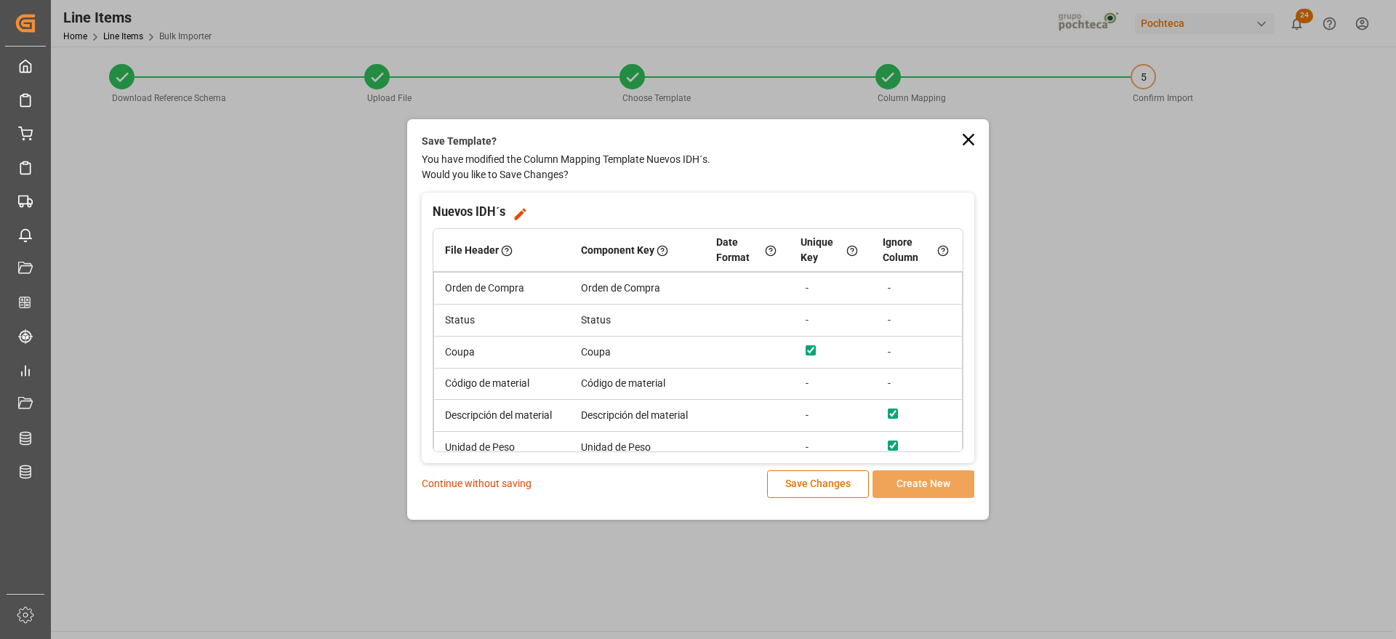
click at [470, 485] on p "Continue without saving" at bounding box center [477, 483] width 110 height 15
click at [473, 481] on p "Continue without saving" at bounding box center [477, 483] width 110 height 15
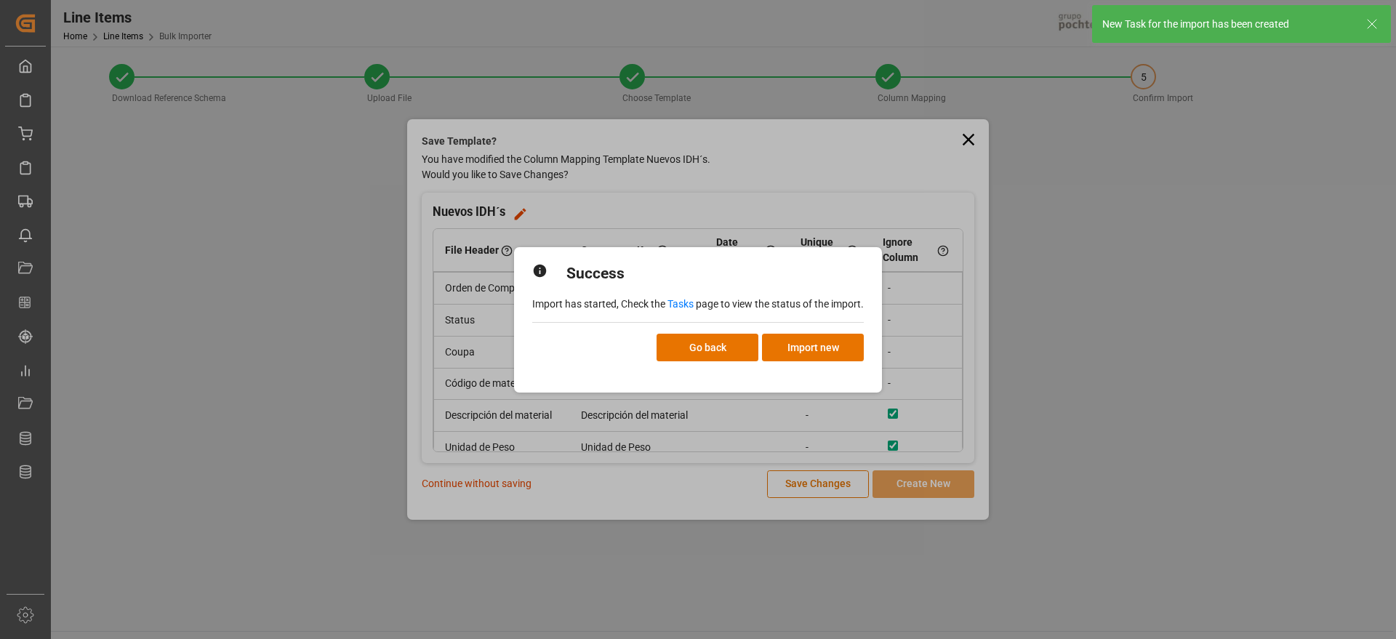
click at [679, 303] on link "Tasks" at bounding box center [681, 304] width 26 height 12
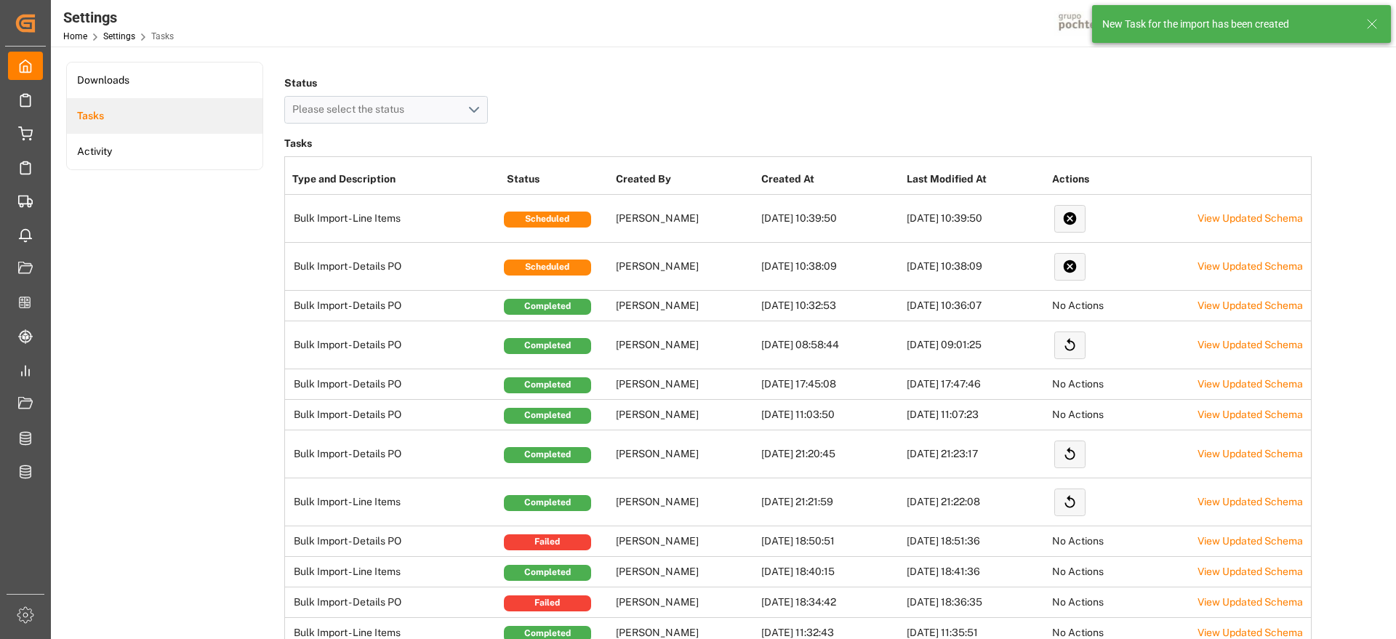
click at [1375, 20] on icon at bounding box center [1372, 23] width 17 height 17
